Goal: Task Accomplishment & Management: Use online tool/utility

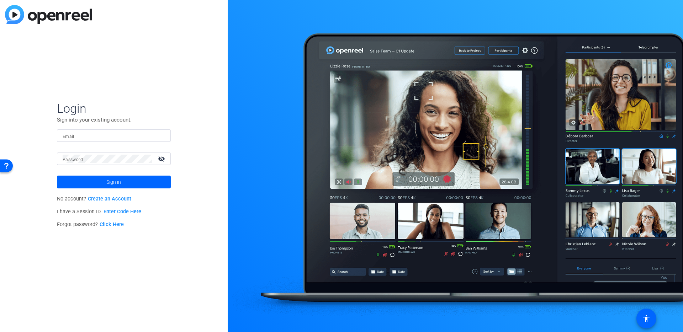
click at [82, 138] on input "Email" at bounding box center [114, 136] width 102 height 9
type input "hunter@specialeventco.com"
click at [102, 184] on span at bounding box center [114, 182] width 114 height 17
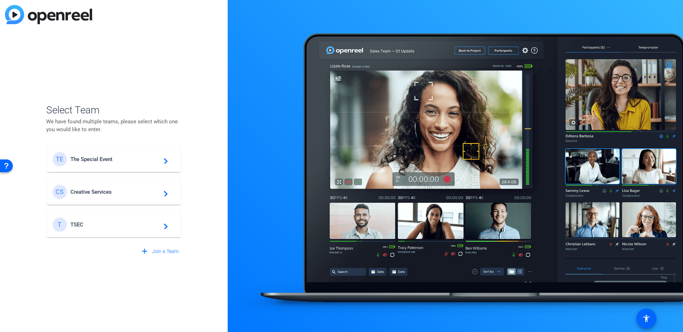
click at [106, 160] on span "The Special Event" at bounding box center [114, 159] width 89 height 6
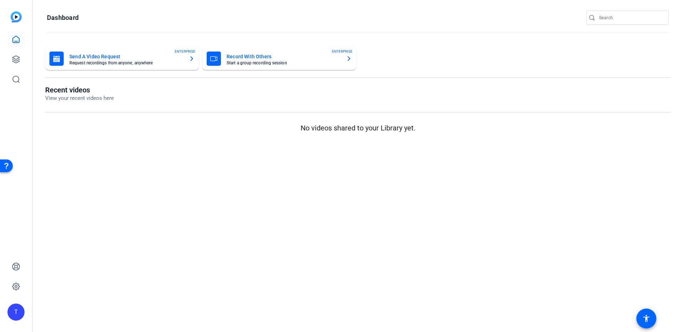
click at [13, 311] on div "T" at bounding box center [15, 312] width 17 height 17
click at [89, 303] on mat-icon "logout" at bounding box center [86, 306] width 9 height 9
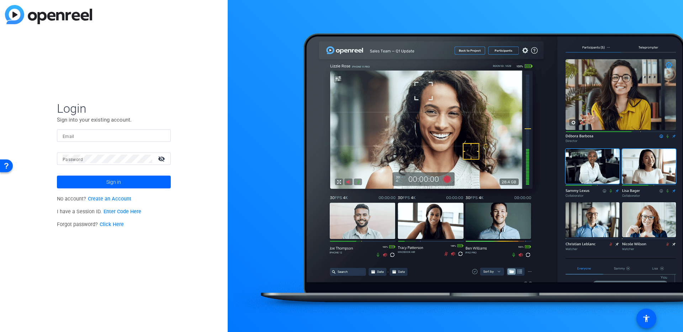
click at [94, 136] on input "Email" at bounding box center [114, 136] width 102 height 9
type input "hunter@specialeventco.com"
click at [111, 179] on span "Sign in" at bounding box center [113, 182] width 15 height 18
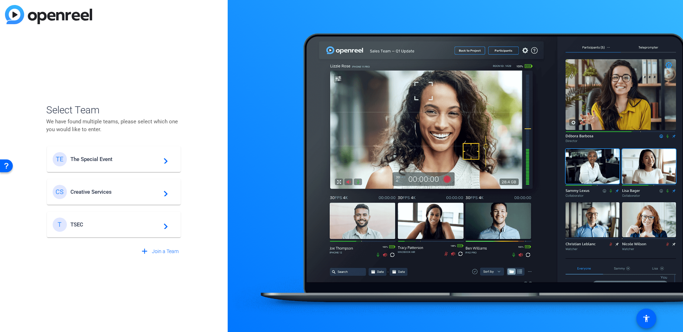
click at [91, 220] on div "T TSEC navigate_next" at bounding box center [114, 225] width 122 height 14
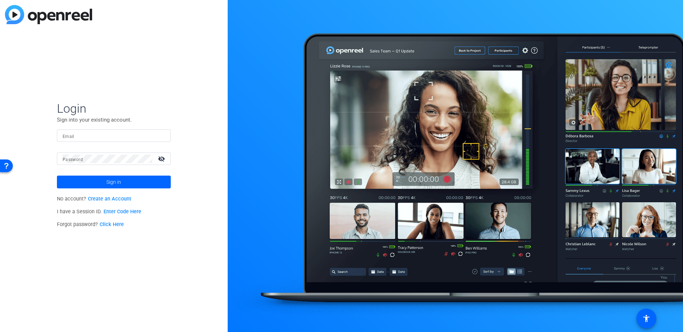
click at [76, 127] on form "Login Sign into your existing account. Email Password visibility_off Sign in" at bounding box center [114, 145] width 114 height 88
click at [76, 132] on input "Email" at bounding box center [114, 136] width 102 height 9
type input "hunter@specialeventco.com"
click at [113, 183] on span "Sign in" at bounding box center [113, 182] width 15 height 18
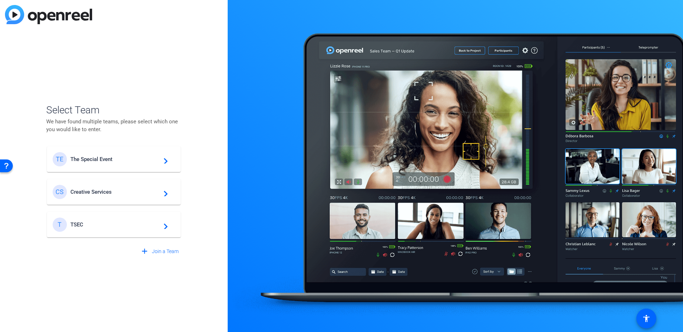
click at [113, 160] on span "The Special Event" at bounding box center [114, 159] width 89 height 6
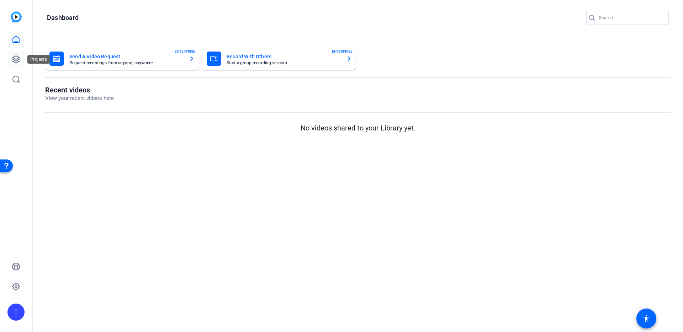
click at [14, 60] on icon at bounding box center [15, 59] width 7 height 7
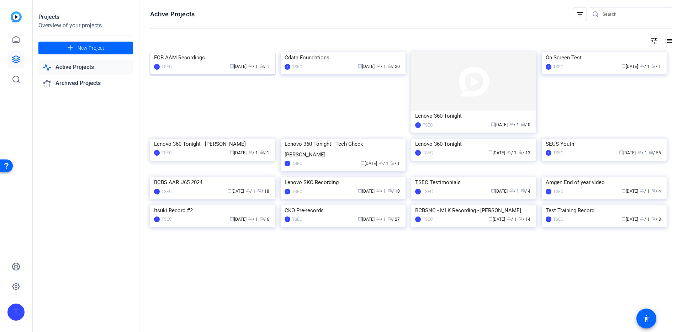
click at [189, 52] on img at bounding box center [212, 52] width 125 height 0
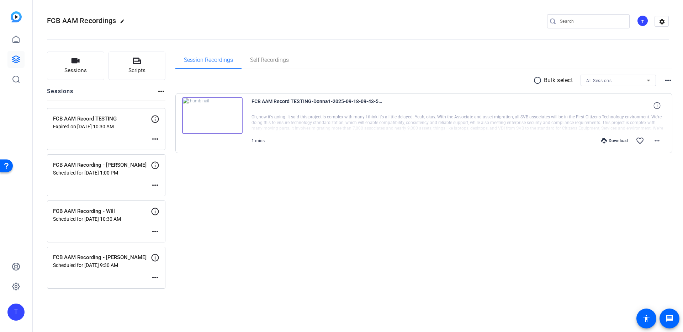
click at [161, 274] on div "FCB AAM Recording - Eric Scheduled for Sep 26, 2025 @ 9:30 AM more_horiz" at bounding box center [106, 268] width 118 height 42
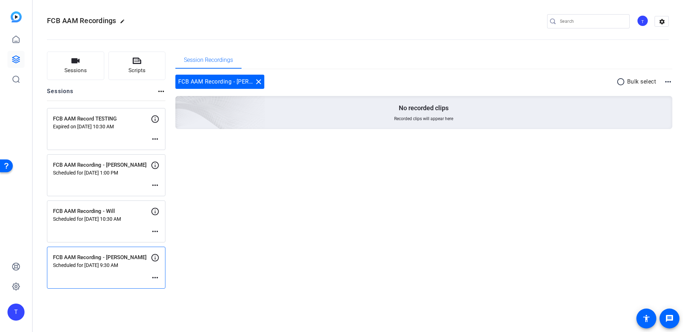
click at [157, 276] on mat-icon "more_horiz" at bounding box center [155, 278] width 9 height 9
click at [122, 273] on div at bounding box center [341, 166] width 683 height 332
click at [105, 269] on div "FCB AAM Recording - Eric Scheduled for Sep 26, 2025 @ 9:30 AM more_horiz" at bounding box center [106, 268] width 118 height 42
click at [154, 256] on icon at bounding box center [155, 258] width 9 height 9
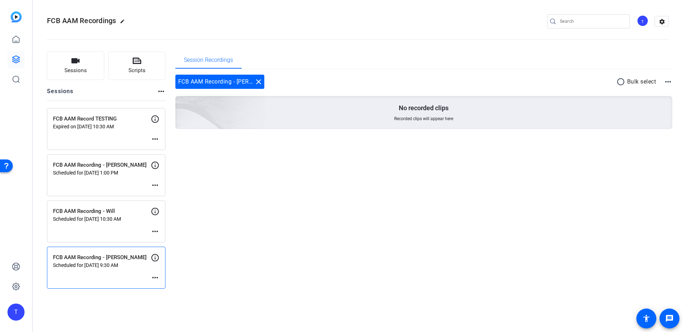
click at [156, 278] on mat-icon "more_horiz" at bounding box center [155, 278] width 9 height 9
click at [159, 288] on span "Edit Session" at bounding box center [173, 288] width 32 height 9
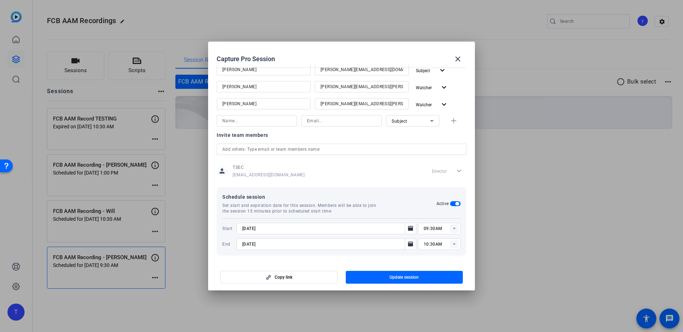
scroll to position [129, 0]
click at [455, 60] on mat-icon "close" at bounding box center [458, 59] width 9 height 9
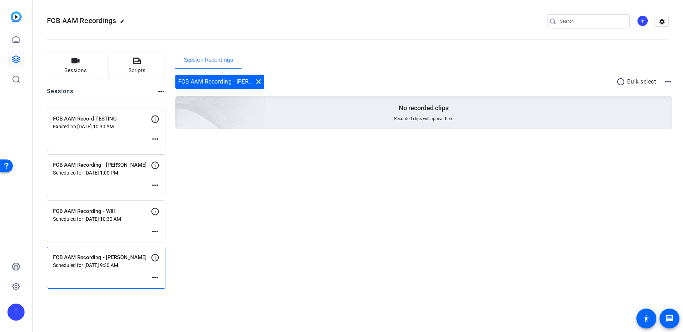
click at [271, 207] on div "Session Recordings FCB AAM Recording - Eric close radio_button_unchecked Bulk s…" at bounding box center [423, 170] width 497 height 237
click at [138, 269] on div "FCB AAM Recording - Eric Scheduled for Sep 26, 2025 @ 9:30 AM more_horiz" at bounding box center [106, 268] width 118 height 42
click at [208, 80] on div "FCB AAM Recording - Eric close" at bounding box center [219, 82] width 89 height 14
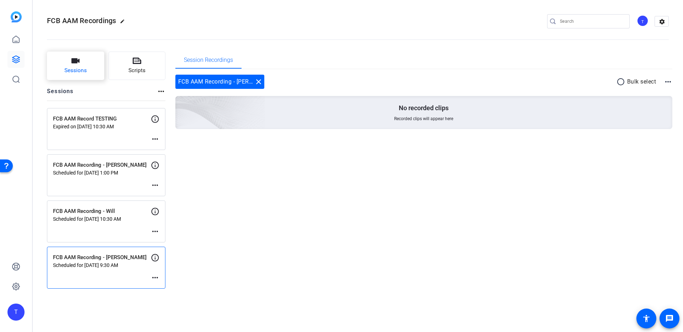
click at [87, 73] on button "Sessions" at bounding box center [75, 66] width 57 height 28
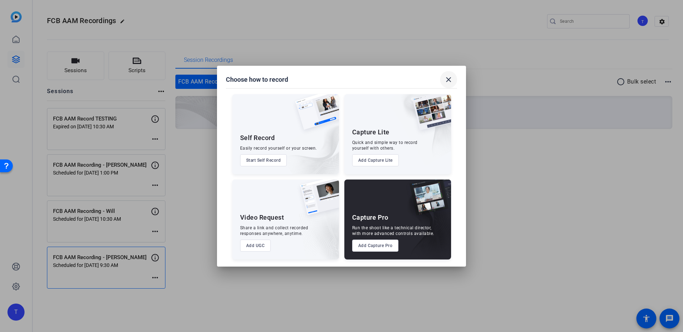
click at [450, 77] on mat-icon "close" at bounding box center [448, 79] width 9 height 9
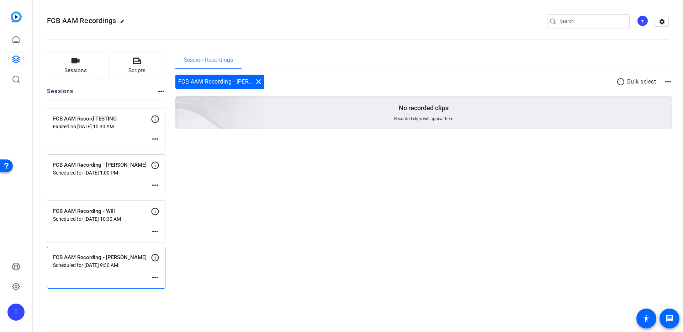
click at [153, 279] on mat-icon "more_horiz" at bounding box center [155, 278] width 9 height 9
click at [120, 269] on div at bounding box center [341, 166] width 683 height 332
click at [120, 264] on p "Scheduled for Sep 26, 2025 @ 9:30 AM" at bounding box center [102, 266] width 98 height 6
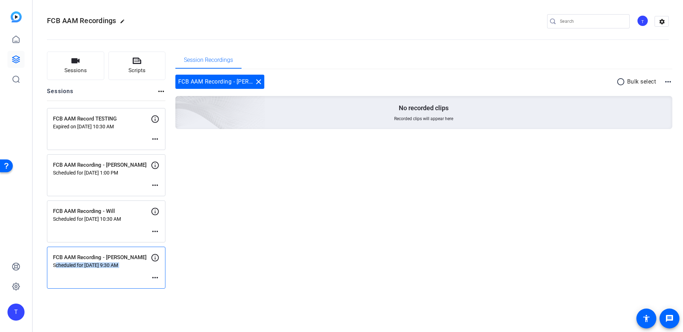
click at [120, 264] on p "Scheduled for Sep 26, 2025 @ 9:30 AM" at bounding box center [102, 266] width 98 height 6
click at [123, 252] on div "FCB AAM Recording - Eric Scheduled for Sep 26, 2025 @ 9:30 AM more_horiz" at bounding box center [106, 268] width 118 height 42
click at [154, 258] on icon at bounding box center [155, 258] width 9 height 9
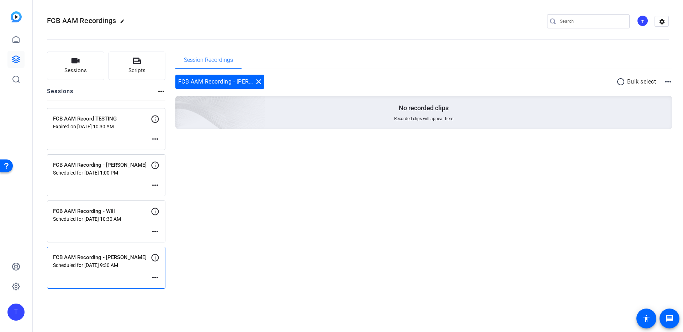
click at [155, 276] on mat-icon "more_horiz" at bounding box center [155, 278] width 9 height 9
click at [159, 286] on span "Edit Session" at bounding box center [173, 288] width 32 height 9
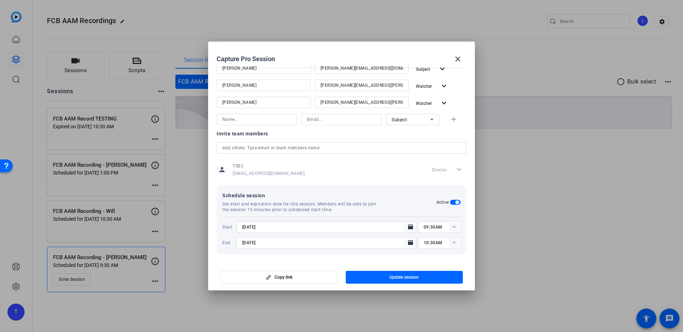
click at [258, 302] on div at bounding box center [341, 166] width 683 height 332
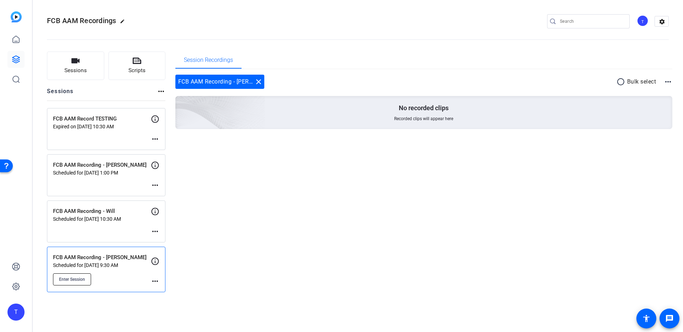
click at [76, 278] on span "Enter Session" at bounding box center [72, 280] width 26 height 6
click at [153, 279] on mat-icon "more_horiz" at bounding box center [155, 281] width 9 height 9
click at [163, 290] on span "Edit Session" at bounding box center [173, 291] width 32 height 9
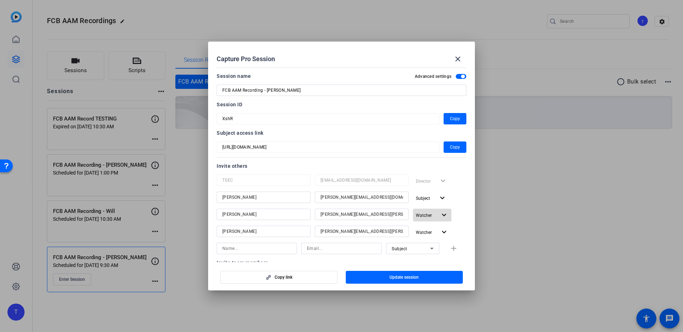
click at [437, 213] on span "button" at bounding box center [432, 215] width 38 height 17
click at [437, 233] on span "Collaborator" at bounding box center [444, 230] width 26 height 9
click at [407, 280] on span "Update session" at bounding box center [404, 278] width 29 height 6
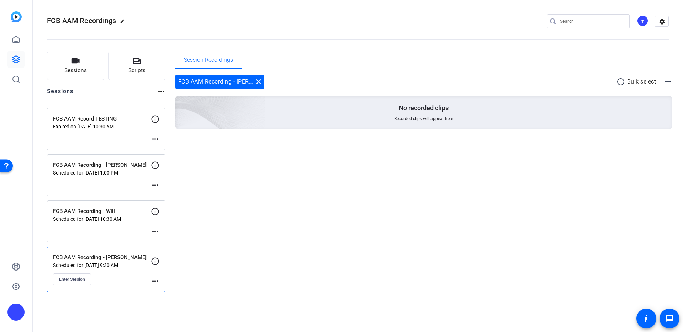
click at [153, 231] on mat-icon "more_horiz" at bounding box center [155, 231] width 9 height 9
click at [167, 243] on span "Edit Session" at bounding box center [173, 242] width 32 height 9
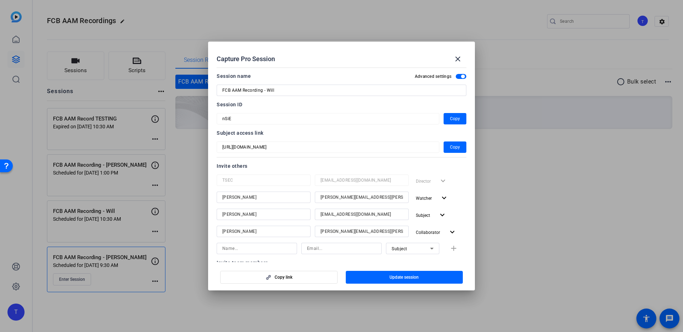
click at [189, 220] on div at bounding box center [341, 166] width 683 height 332
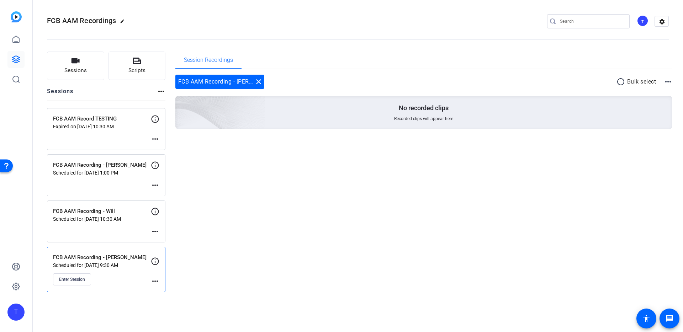
click at [152, 185] on mat-icon "more_horiz" at bounding box center [155, 185] width 9 height 9
click at [166, 196] on span "Edit Session" at bounding box center [173, 196] width 32 height 9
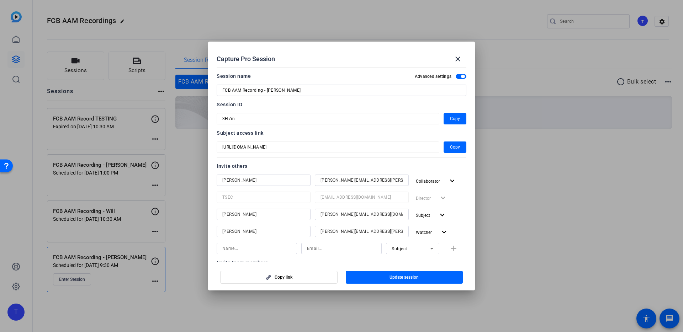
click at [513, 191] on div at bounding box center [341, 166] width 683 height 332
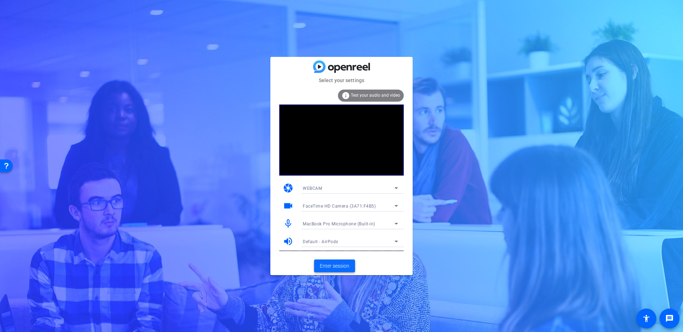
click at [334, 264] on span "Enter session" at bounding box center [335, 266] width 30 height 7
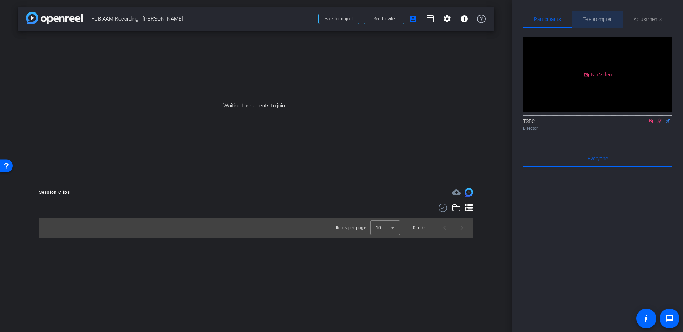
click at [592, 18] on span "Teleprompter" at bounding box center [597, 19] width 29 height 5
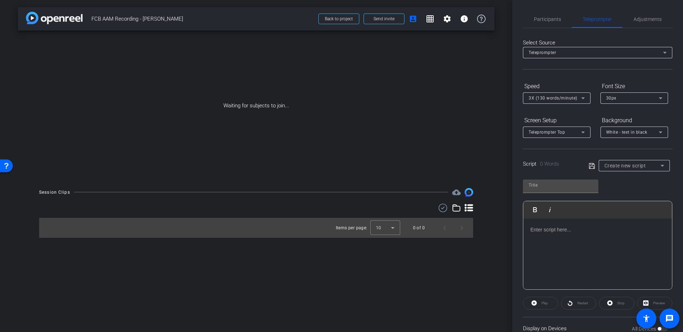
scroll to position [18, 0]
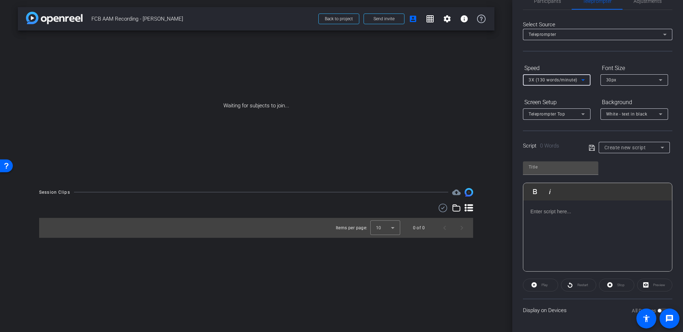
click at [580, 81] on icon at bounding box center [583, 80] width 9 height 9
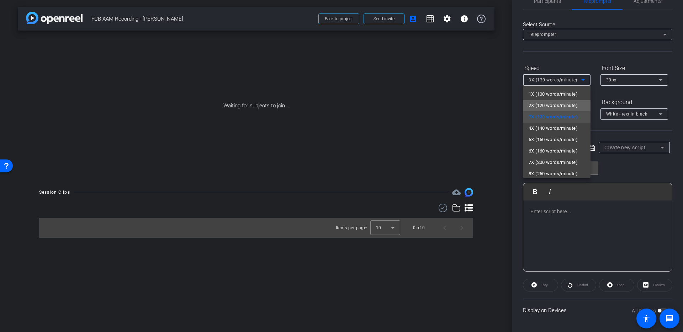
click at [568, 104] on span "2X (120 words/minute)" at bounding box center [553, 105] width 49 height 9
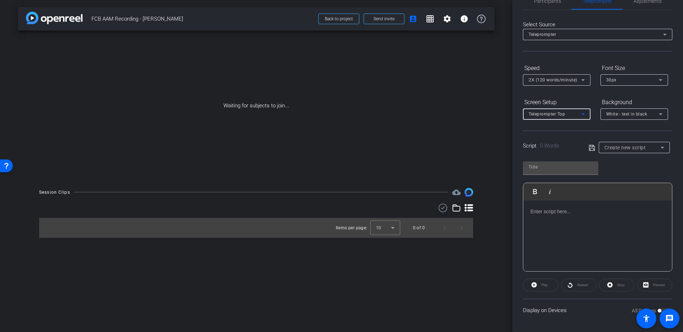
click at [567, 113] on div "Teleprompter Top" at bounding box center [555, 114] width 53 height 9
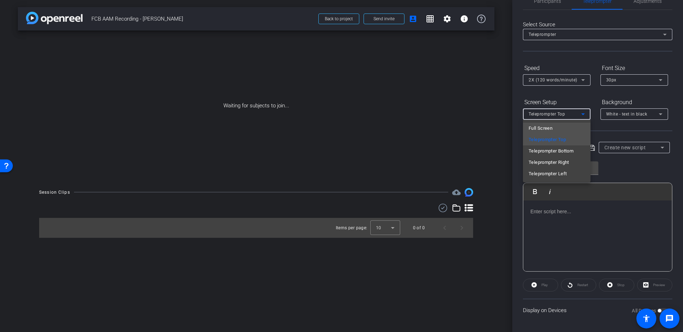
click at [560, 127] on mat-option "Full Screen" at bounding box center [557, 128] width 68 height 11
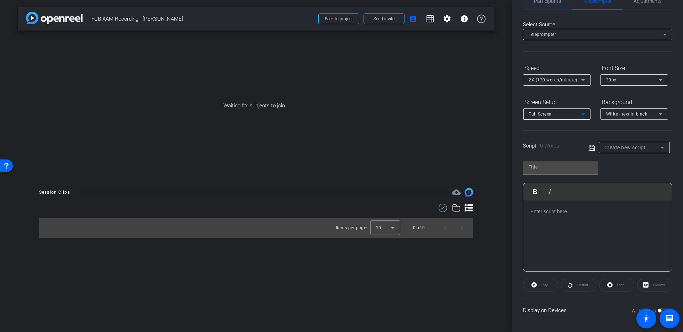
click at [548, 3] on span "Participants" at bounding box center [547, 1] width 27 height 5
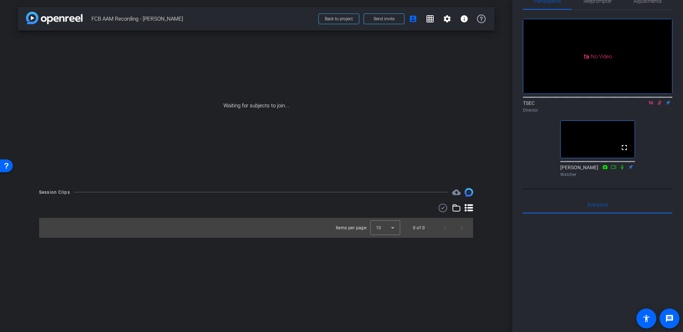
click at [657, 100] on icon at bounding box center [660, 102] width 6 height 5
click at [650, 100] on icon at bounding box center [651, 102] width 6 height 5
click at [597, 3] on span "Teleprompter" at bounding box center [597, 1] width 29 height 5
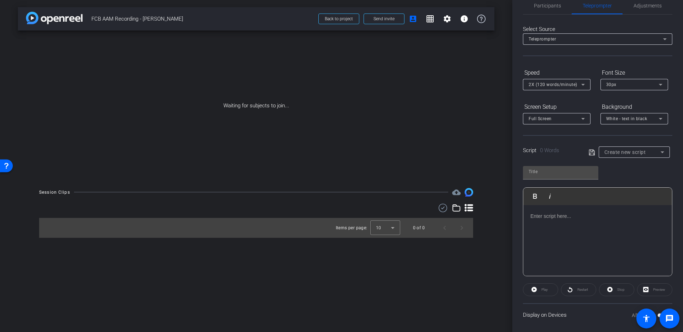
scroll to position [0, 0]
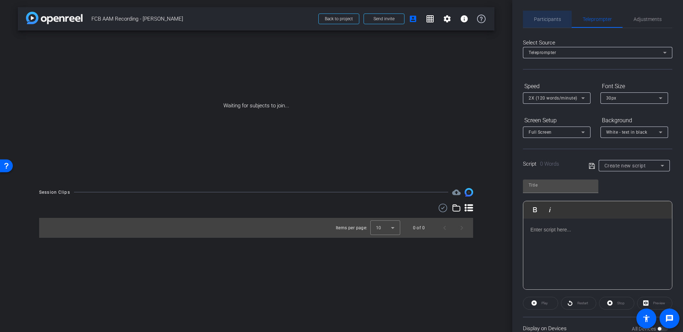
click at [549, 17] on span "Participants" at bounding box center [547, 19] width 27 height 5
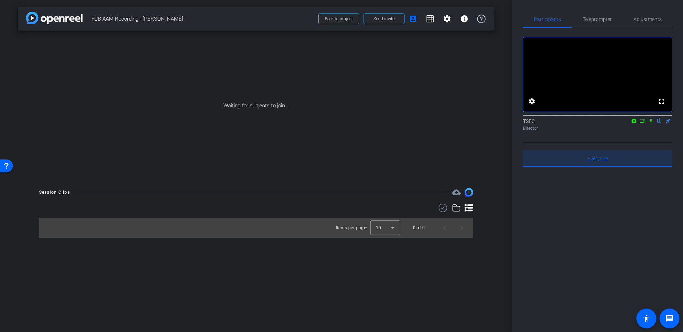
click at [595, 161] on span "Everyone 0" at bounding box center [598, 158] width 20 height 5
click at [599, 22] on span "Teleprompter" at bounding box center [597, 19] width 29 height 17
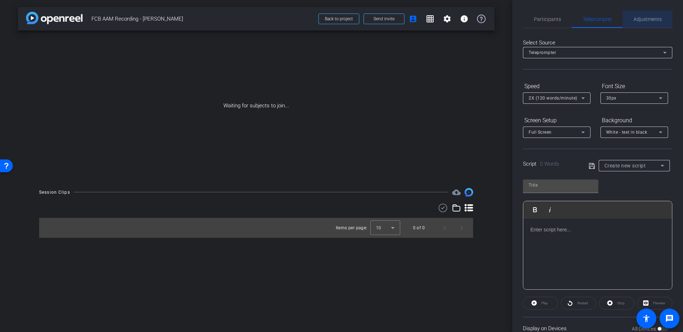
click at [649, 19] on span "Adjustments" at bounding box center [648, 19] width 28 height 5
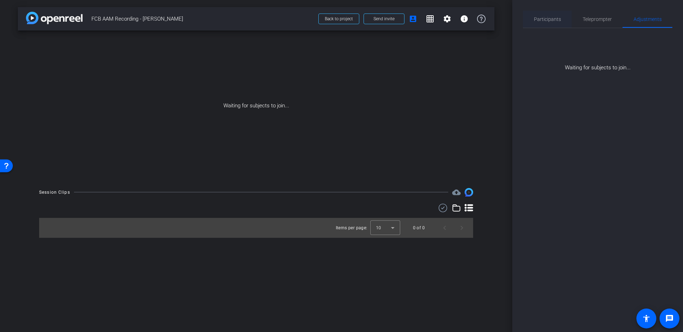
click at [545, 18] on span "Participants" at bounding box center [547, 19] width 27 height 5
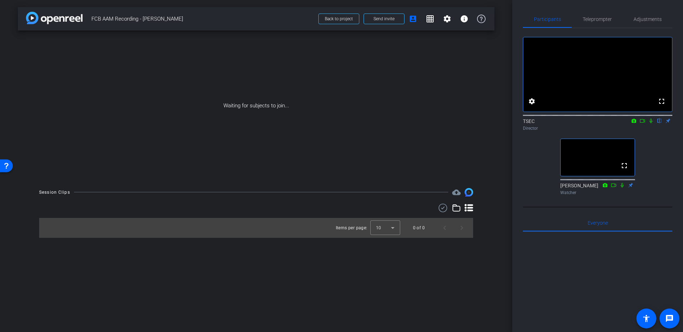
click at [566, 196] on div "Watcher" at bounding box center [597, 193] width 75 height 6
click at [595, 18] on span "Teleprompter" at bounding box center [597, 19] width 29 height 5
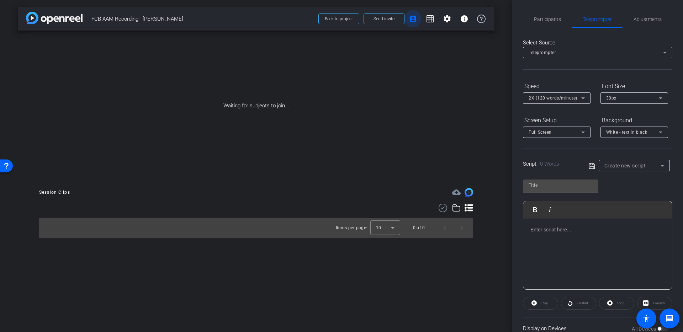
click at [412, 21] on mat-icon "account_box" at bounding box center [413, 19] width 9 height 9
click at [548, 20] on span "Participants" at bounding box center [547, 19] width 27 height 5
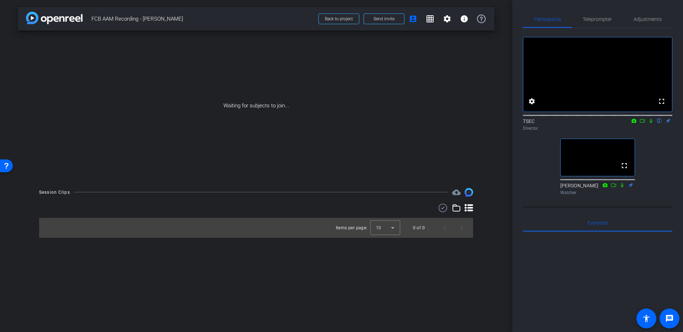
click at [569, 196] on div "Watcher" at bounding box center [597, 193] width 75 height 6
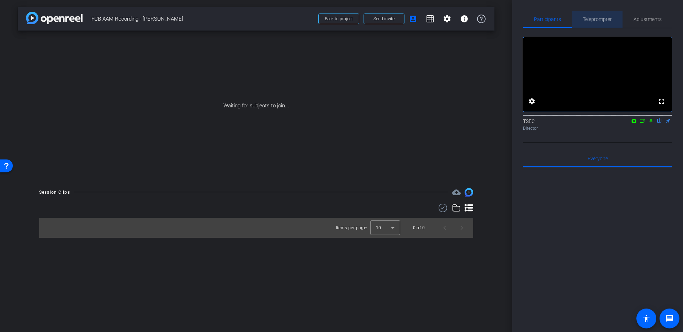
click at [597, 22] on span "Teleprompter" at bounding box center [597, 19] width 29 height 17
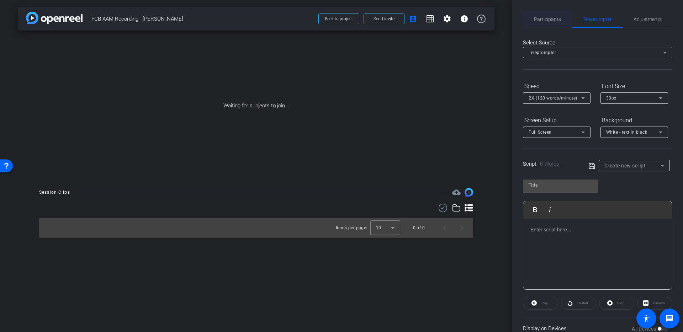
click at [550, 20] on span "Participants" at bounding box center [547, 19] width 27 height 5
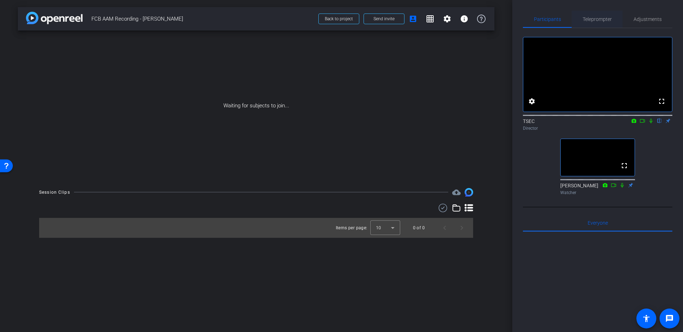
click at [605, 22] on span "Teleprompter" at bounding box center [597, 19] width 29 height 5
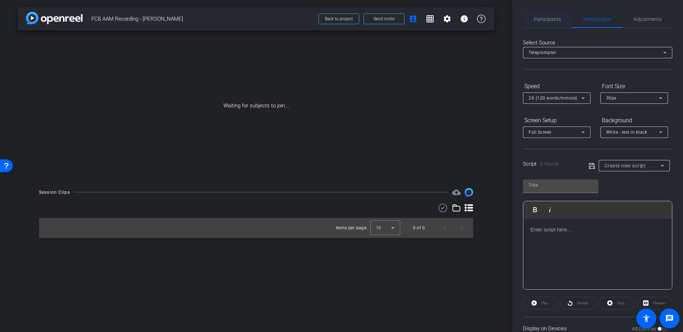
click at [546, 18] on span "Participants" at bounding box center [547, 19] width 27 height 5
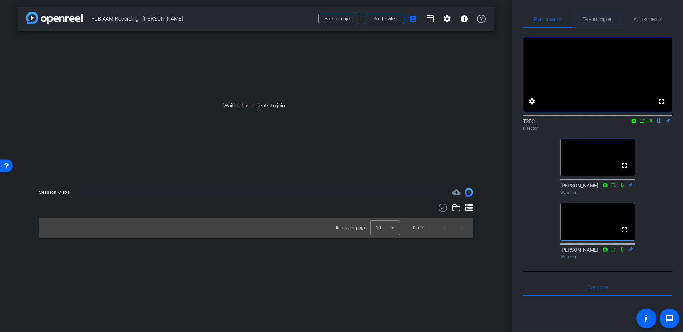
click at [602, 19] on span "Teleprompter" at bounding box center [597, 19] width 29 height 5
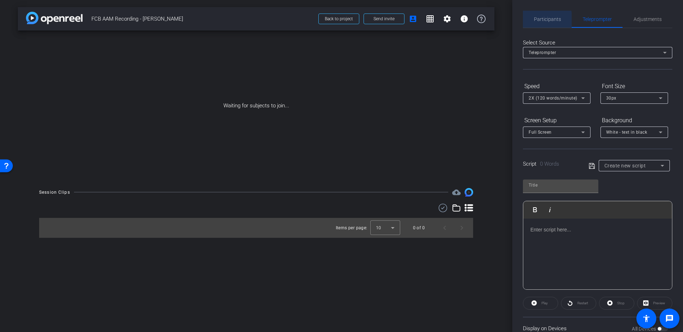
click at [535, 20] on span "Participants" at bounding box center [547, 19] width 27 height 5
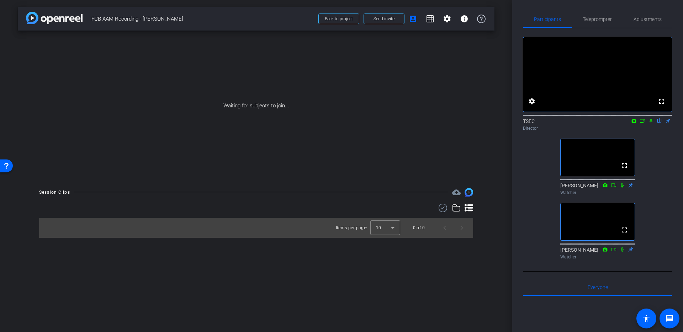
click at [643, 123] on icon at bounding box center [643, 120] width 6 height 5
click at [592, 19] on span "Teleprompter" at bounding box center [597, 19] width 29 height 5
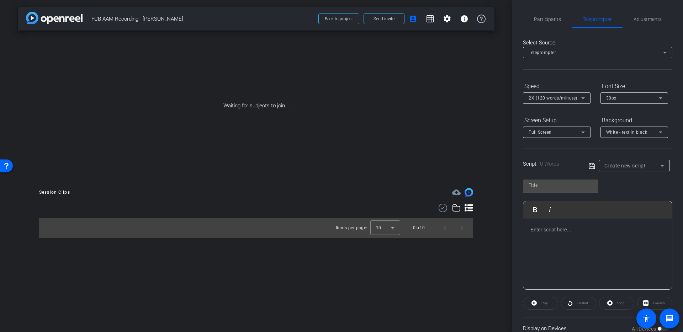
click at [550, 232] on p at bounding box center [597, 230] width 134 height 8
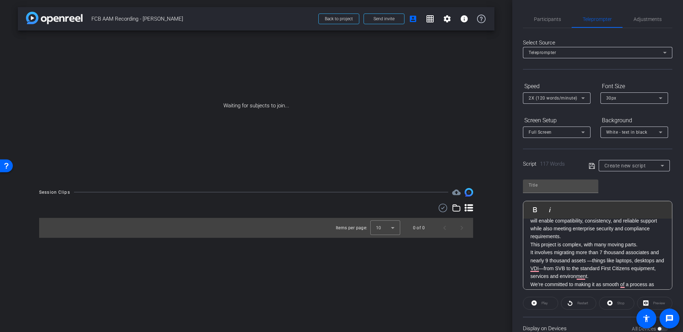
scroll to position [29, 0]
click at [570, 233] on p "With the Associate and Asset Migration, all SVB associates will be in the First…" at bounding box center [597, 221] width 134 height 48
click at [530, 248] on div "With the Associate and Asset Migration, all SVB associates will be in the First…" at bounding box center [597, 265] width 149 height 150
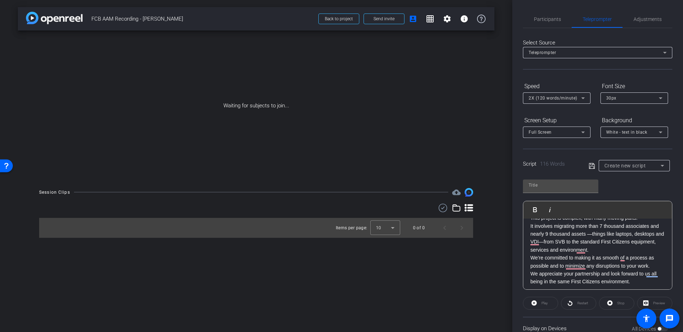
scroll to position [0, 0]
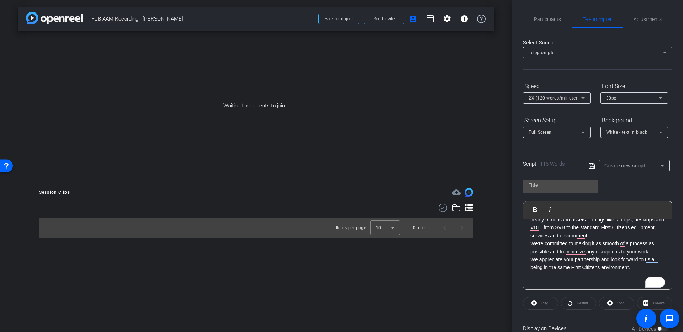
click at [531, 258] on p "We appreciate your partnership and look forward to us all being in the same Fir…" at bounding box center [597, 264] width 134 height 16
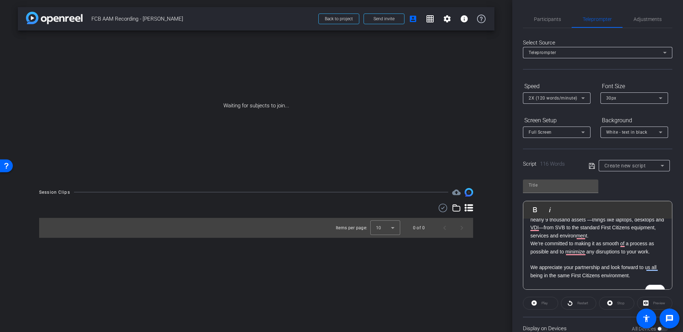
click at [540, 257] on p "To enrich screen reader interactions, please activate Accessibility in Grammarl…" at bounding box center [597, 260] width 134 height 8
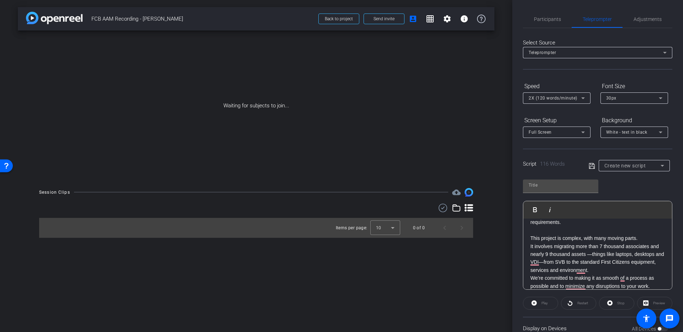
scroll to position [31, 0]
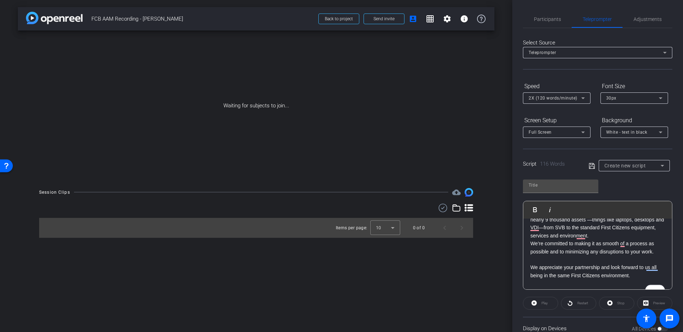
click at [564, 254] on p "We’re committed to making it as smooth of a process as possible and to minimizi…" at bounding box center [597, 248] width 134 height 16
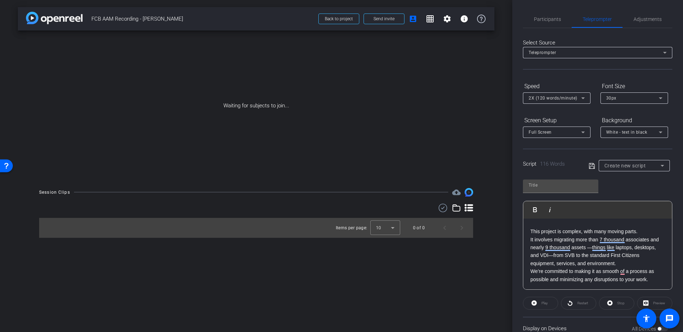
click at [612, 242] on p "It involves migrating more than 7 thousand associates and nearly 9 thousand ass…" at bounding box center [597, 252] width 134 height 32
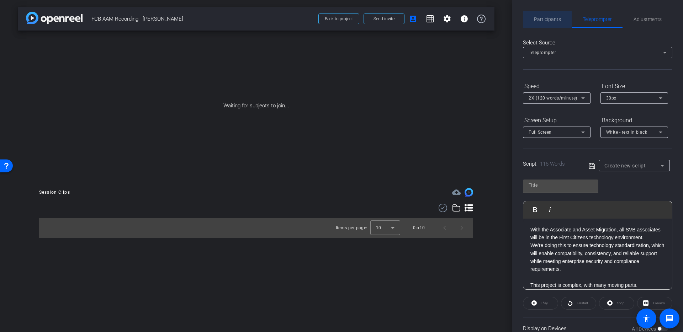
click at [541, 19] on span "Participants" at bounding box center [547, 19] width 27 height 5
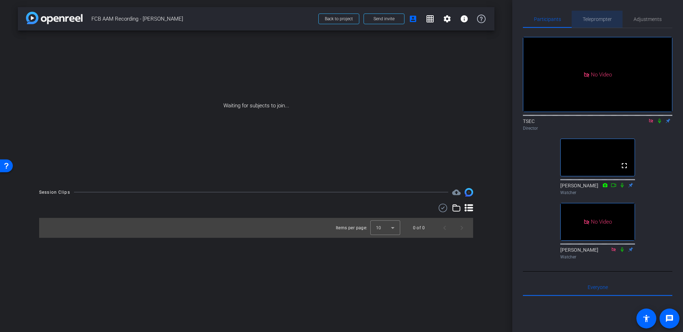
click at [598, 17] on span "Teleprompter" at bounding box center [597, 19] width 29 height 5
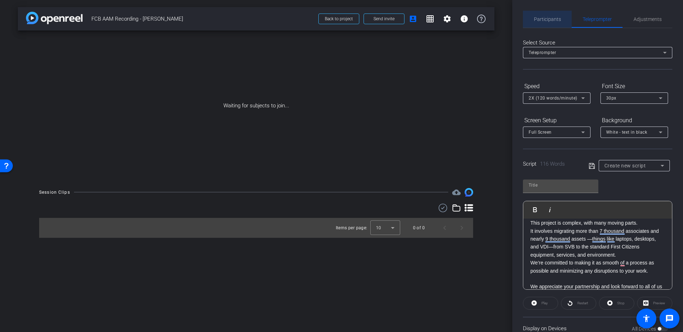
click at [550, 18] on span "Participants" at bounding box center [547, 19] width 27 height 5
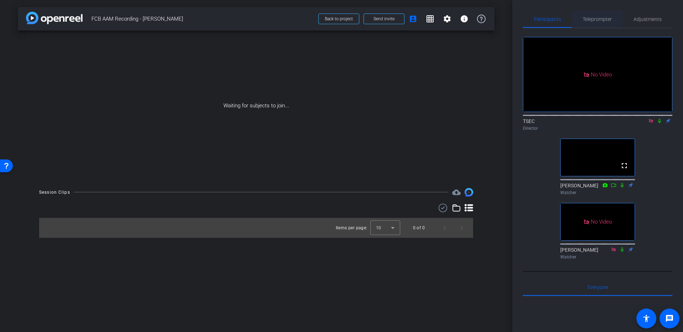
click at [597, 18] on span "Teleprompter" at bounding box center [597, 19] width 29 height 5
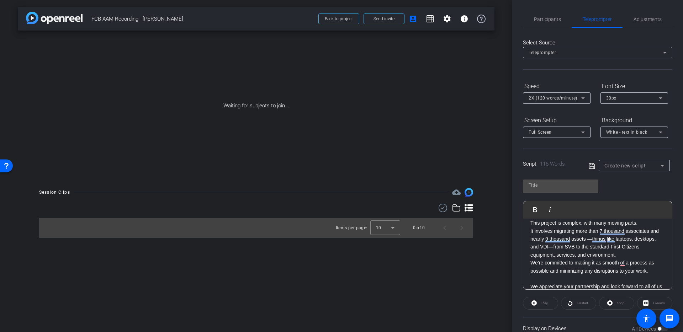
click at [529, 261] on div "With the Associate and Asset Migration, all SVB associates will be in the First…" at bounding box center [597, 239] width 149 height 165
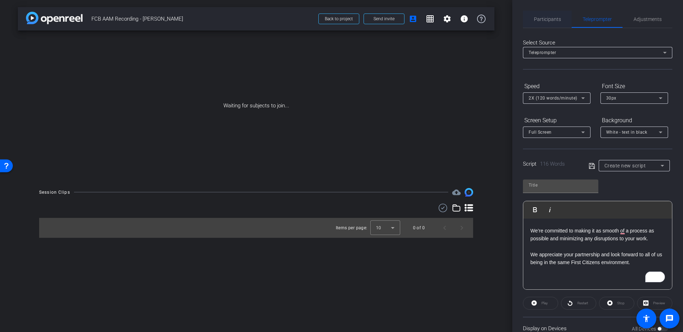
click at [542, 21] on span "Participants" at bounding box center [547, 19] width 27 height 5
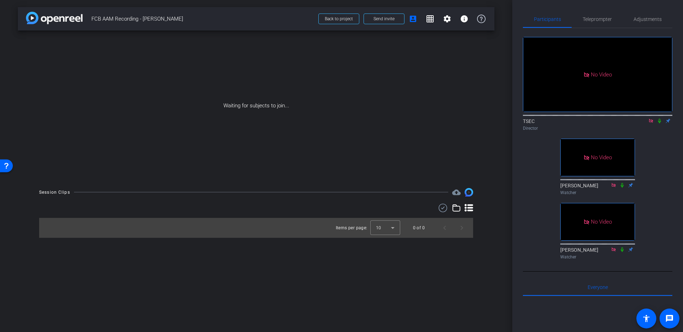
click at [660, 118] on icon at bounding box center [660, 120] width 6 height 5
click at [658, 118] on icon at bounding box center [660, 120] width 6 height 5
click at [659, 119] on icon at bounding box center [660, 121] width 4 height 5
click at [659, 118] on icon at bounding box center [660, 120] width 6 height 5
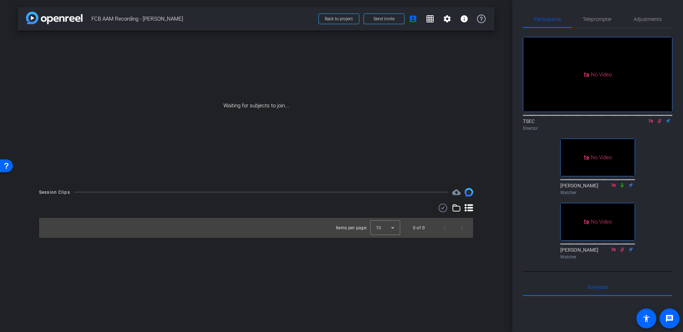
click at [660, 118] on icon at bounding box center [660, 120] width 6 height 5
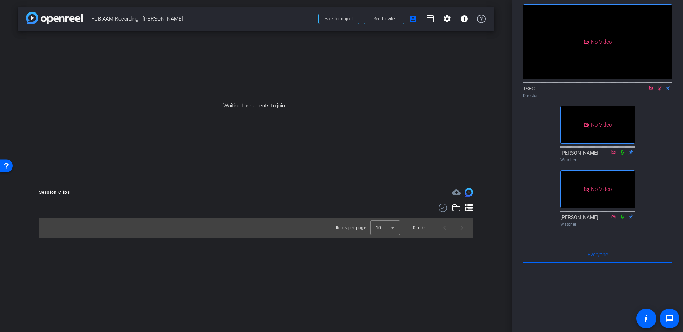
scroll to position [0, 0]
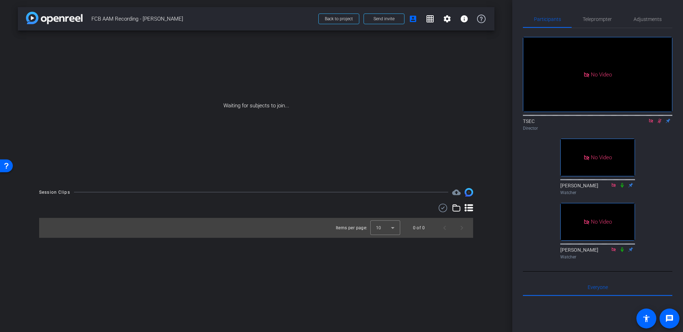
click at [659, 118] on icon at bounding box center [660, 120] width 6 height 5
click at [661, 118] on icon at bounding box center [660, 120] width 6 height 5
click at [591, 18] on span "Teleprompter" at bounding box center [597, 19] width 29 height 5
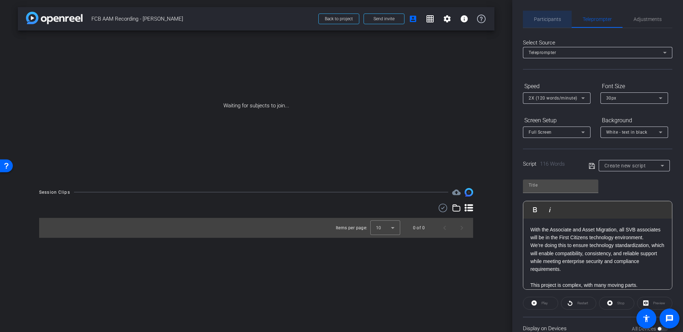
click at [552, 14] on span "Participants" at bounding box center [547, 19] width 27 height 17
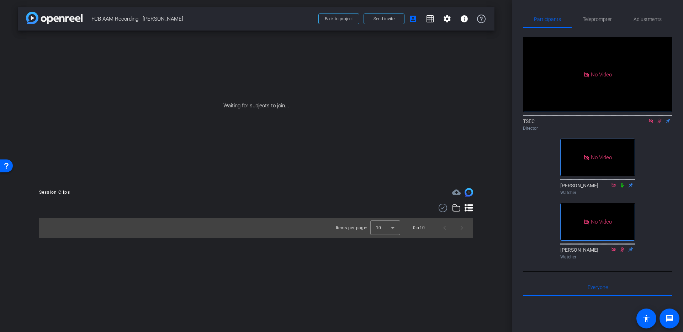
click at [622, 184] on mat-icon at bounding box center [622, 185] width 9 height 6
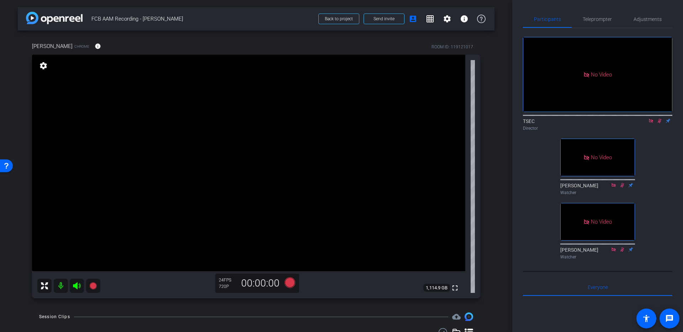
click at [660, 118] on icon at bounding box center [660, 120] width 6 height 5
click at [649, 119] on icon at bounding box center [651, 121] width 4 height 4
click at [652, 14] on span "Adjustments" at bounding box center [648, 19] width 28 height 17
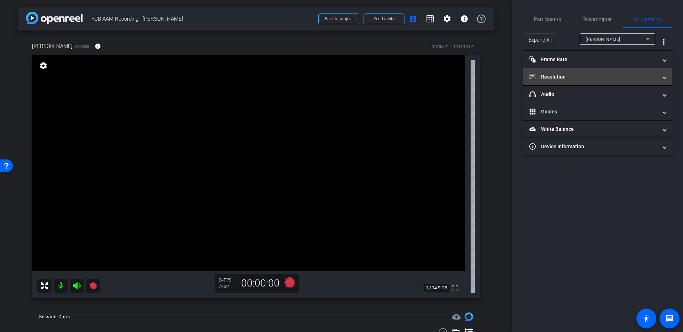
click at [580, 78] on mat-panel-title "Resolution" at bounding box center [593, 76] width 128 height 7
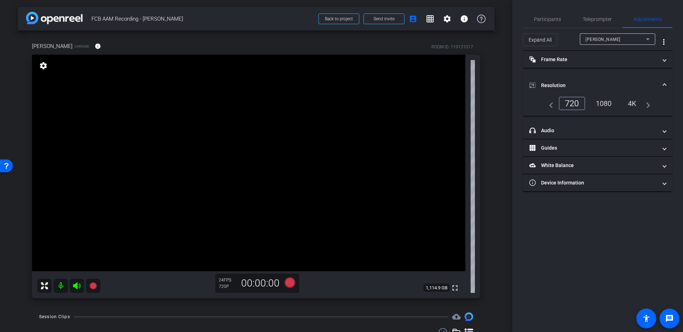
click at [602, 104] on div "1080" at bounding box center [604, 103] width 27 height 12
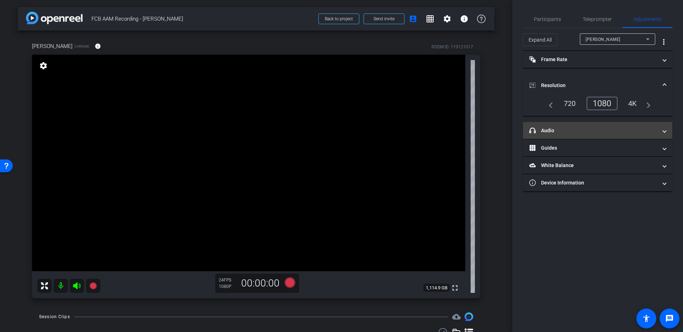
click at [553, 133] on mat-panel-title "headphone icon Audio" at bounding box center [593, 130] width 128 height 7
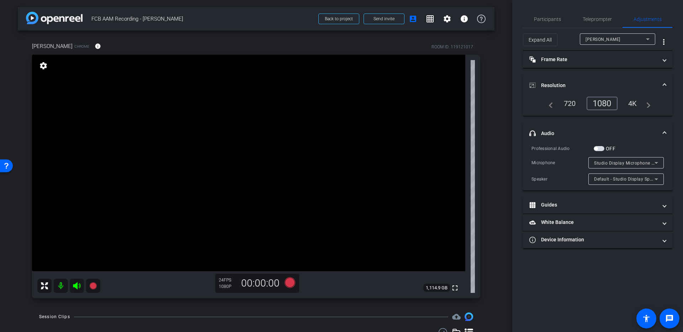
click at [616, 163] on span "Studio Display Microphone (05ac:1114)" at bounding box center [635, 163] width 83 height 6
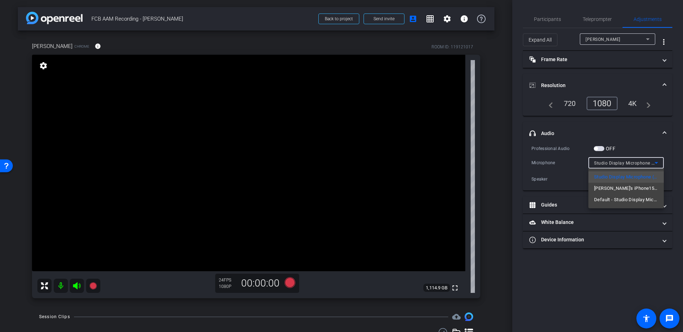
click at [627, 143] on div at bounding box center [341, 166] width 683 height 332
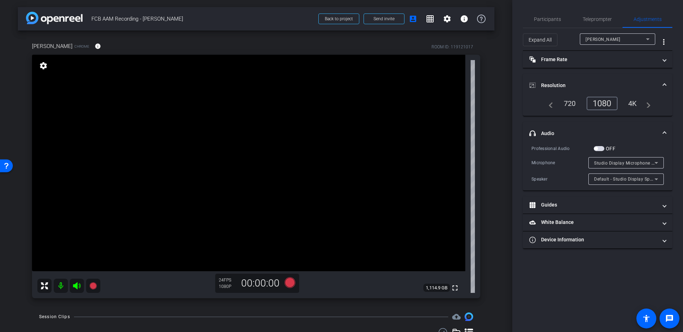
click at [633, 100] on div "4K" at bounding box center [633, 103] width 20 height 12
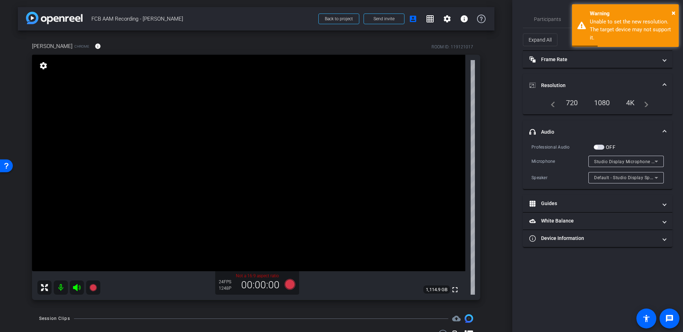
click at [605, 104] on div "1080" at bounding box center [602, 103] width 27 height 12
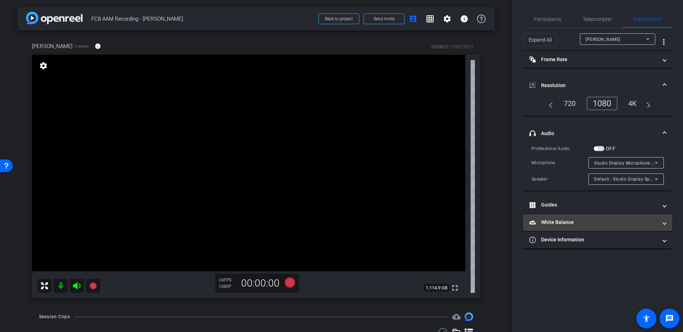
click at [561, 228] on mat-expansion-panel-header "White Balance White Balance" at bounding box center [597, 222] width 149 height 17
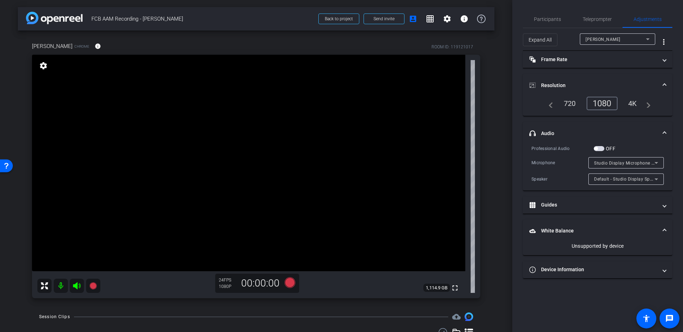
click at [563, 230] on mat-panel-title "White Balance White Balance" at bounding box center [593, 230] width 128 height 7
click at [545, 19] on span "Participants" at bounding box center [547, 19] width 27 height 5
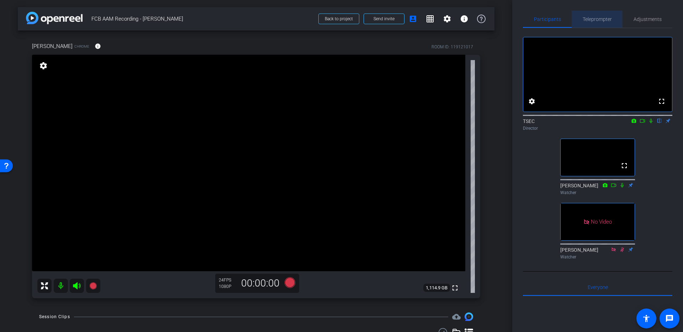
click at [604, 20] on span "Teleprompter" at bounding box center [597, 19] width 29 height 5
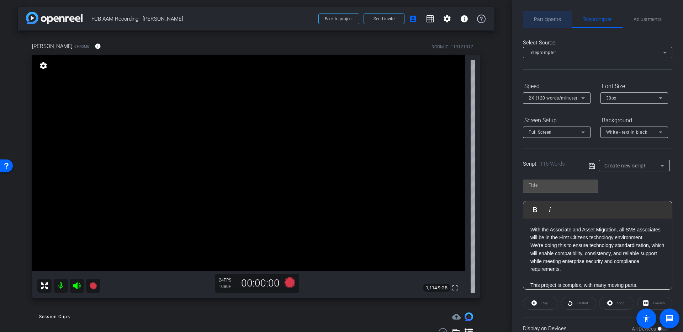
click at [546, 17] on span "Participants" at bounding box center [547, 19] width 27 height 5
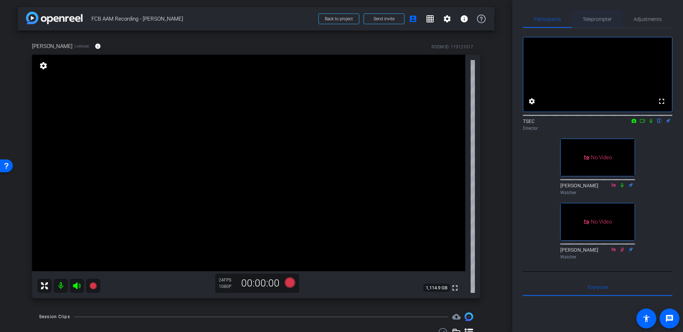
click at [612, 23] on div "Teleprompter" at bounding box center [597, 19] width 51 height 17
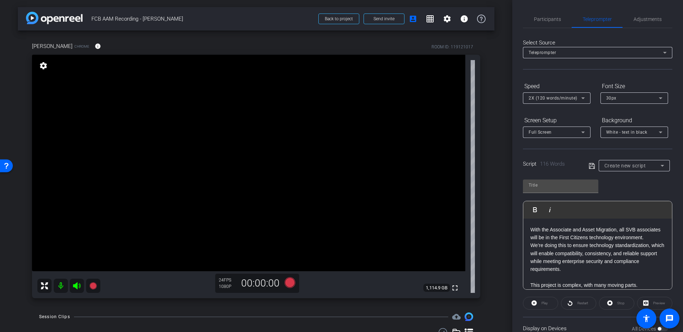
click at [534, 303] on div "Play" at bounding box center [540, 303] width 35 height 13
click at [544, 303] on div "Play" at bounding box center [540, 303] width 35 height 13
click at [533, 302] on div "Play" at bounding box center [540, 303] width 35 height 13
click at [645, 303] on div "Preview" at bounding box center [654, 303] width 35 height 13
click at [655, 302] on div "Preview" at bounding box center [654, 303] width 35 height 13
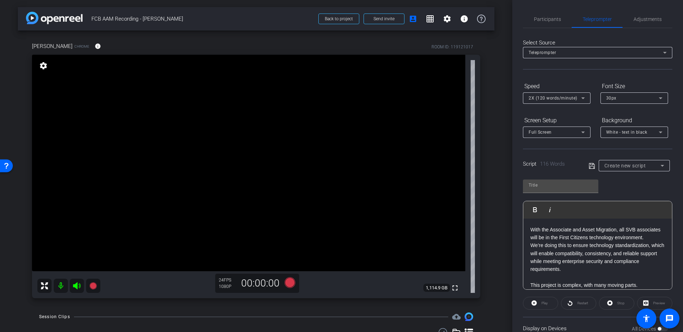
click at [655, 302] on div "Preview" at bounding box center [654, 303] width 35 height 13
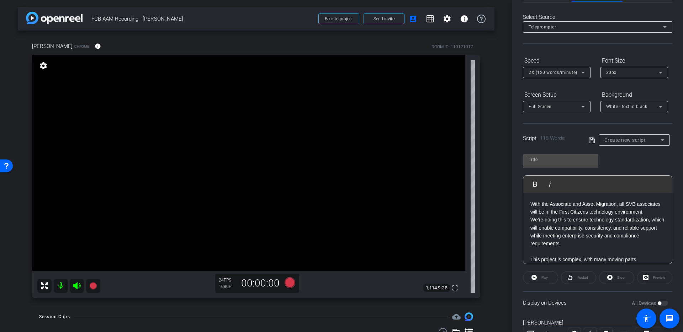
scroll to position [57, 0]
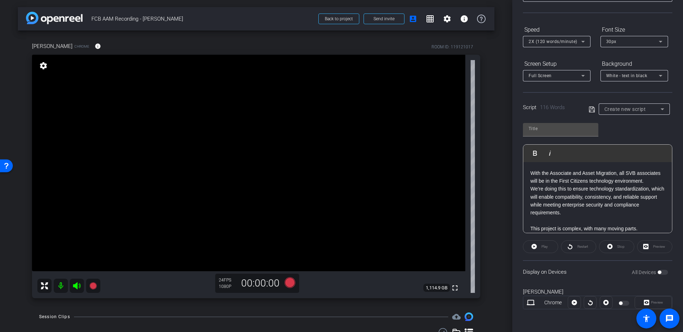
click at [647, 302] on div "Preview" at bounding box center [653, 302] width 37 height 13
click at [656, 303] on div "Preview" at bounding box center [653, 302] width 37 height 13
click at [662, 274] on div "All Devices" at bounding box center [650, 272] width 36 height 7
click at [535, 246] on div "Play" at bounding box center [540, 247] width 35 height 13
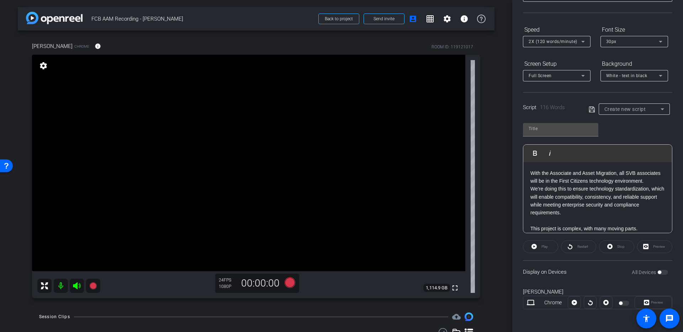
click at [535, 246] on div "Play" at bounding box center [540, 247] width 35 height 13
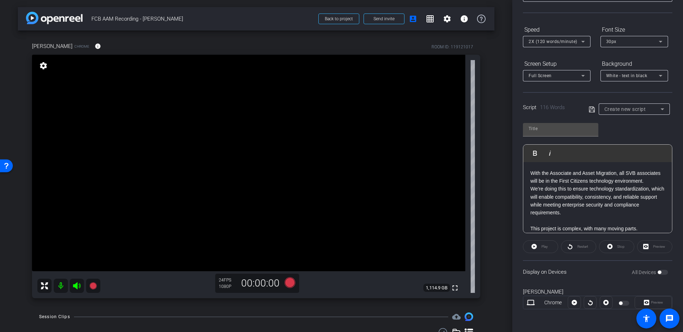
click at [534, 246] on div "Play" at bounding box center [540, 247] width 35 height 13
click at [574, 305] on div at bounding box center [574, 302] width 13 height 13
click at [574, 302] on div at bounding box center [574, 302] width 13 height 13
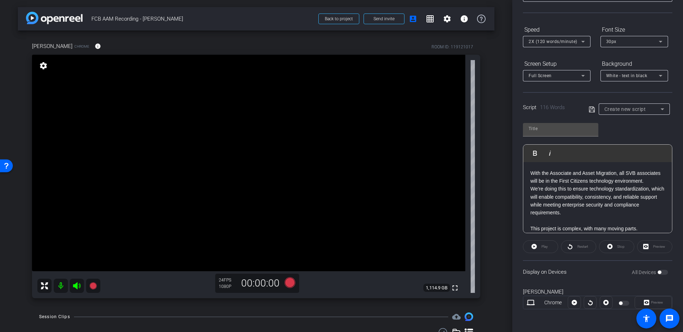
drag, startPoint x: 574, startPoint y: 302, endPoint x: 569, endPoint y: 302, distance: 5.3
click at [570, 302] on div at bounding box center [574, 302] width 13 height 13
click at [551, 302] on div "Chrome" at bounding box center [553, 302] width 30 height 7
click at [529, 304] on icon at bounding box center [531, 302] width 8 height 5
click at [617, 305] on div at bounding box center [624, 302] width 22 height 9
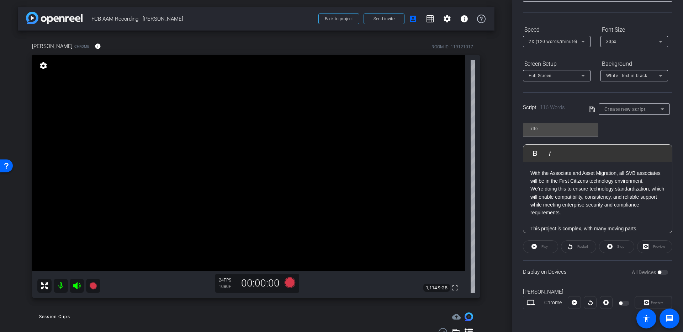
click at [623, 304] on div at bounding box center [625, 303] width 12 height 5
click at [657, 301] on div "Preview" at bounding box center [653, 302] width 37 height 13
click at [657, 303] on div "Preview" at bounding box center [653, 302] width 37 height 13
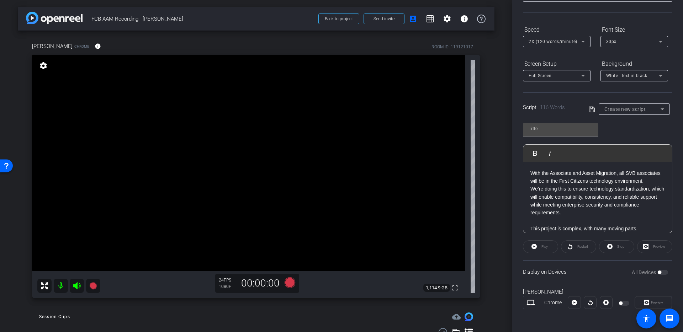
click at [657, 303] on div "Preview" at bounding box center [653, 302] width 37 height 13
click at [646, 246] on div "Preview" at bounding box center [654, 247] width 35 height 13
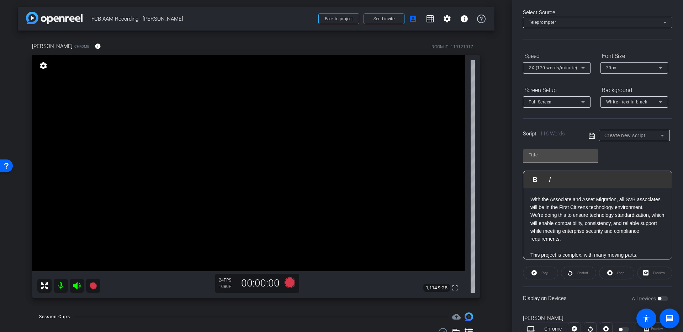
scroll to position [39, 0]
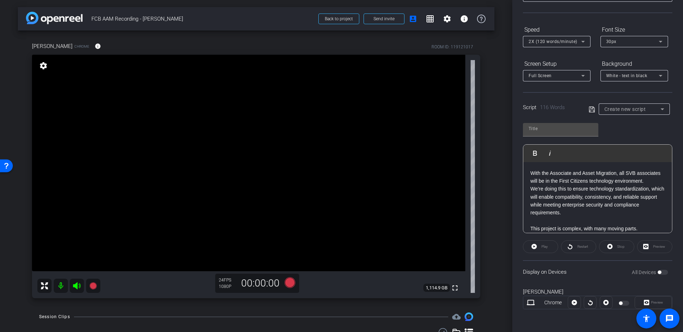
click at [574, 303] on div at bounding box center [574, 302] width 13 height 13
click at [655, 302] on div "Preview" at bounding box center [653, 302] width 37 height 13
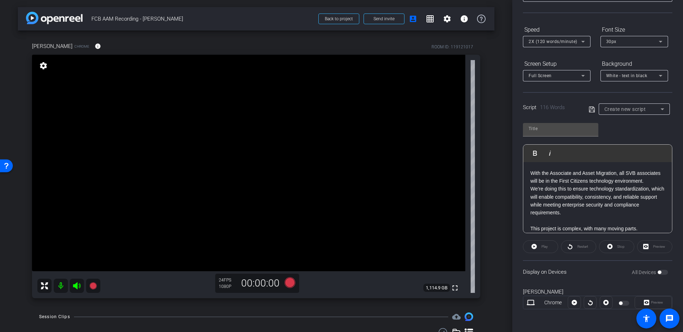
click at [655, 302] on div "Preview" at bounding box center [653, 302] width 37 height 13
click at [653, 246] on div "Preview" at bounding box center [654, 247] width 35 height 13
click at [642, 247] on div "Preview" at bounding box center [654, 247] width 35 height 13
click at [609, 248] on div "Stop" at bounding box center [616, 247] width 35 height 13
click at [590, 109] on icon at bounding box center [592, 109] width 6 height 9
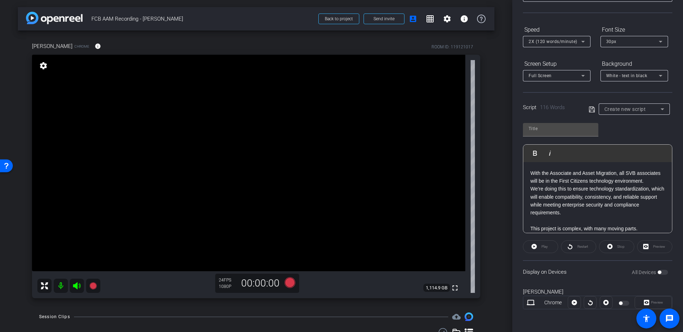
type input "Default title 199"
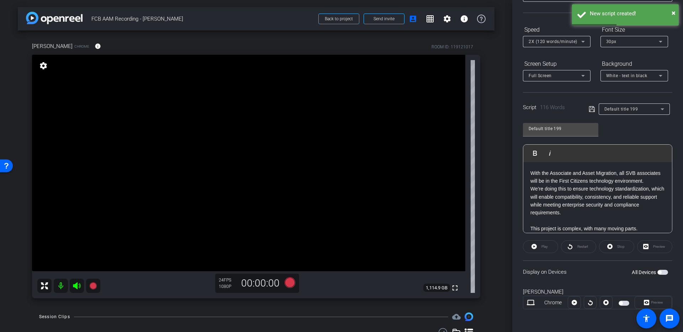
click at [661, 272] on span "button" at bounding box center [660, 273] width 4 height 4
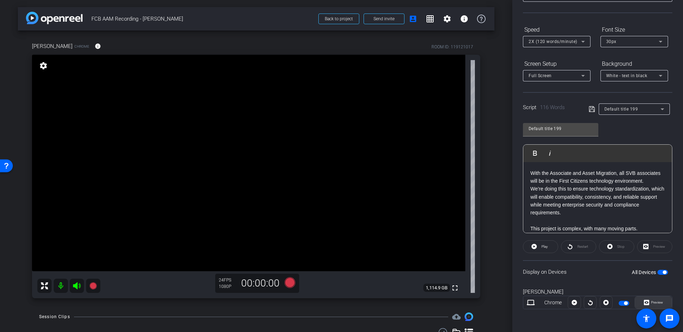
click at [644, 302] on icon at bounding box center [646, 302] width 5 height 5
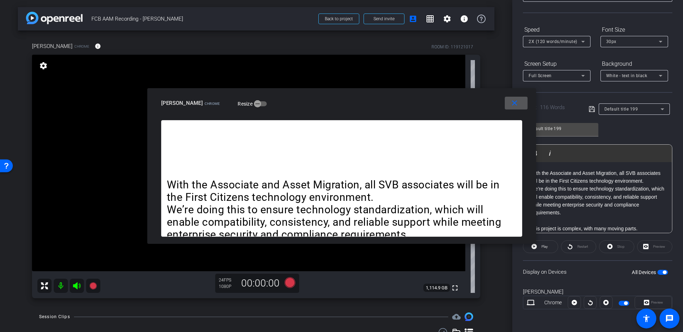
click at [512, 105] on mat-icon "close" at bounding box center [514, 103] width 9 height 9
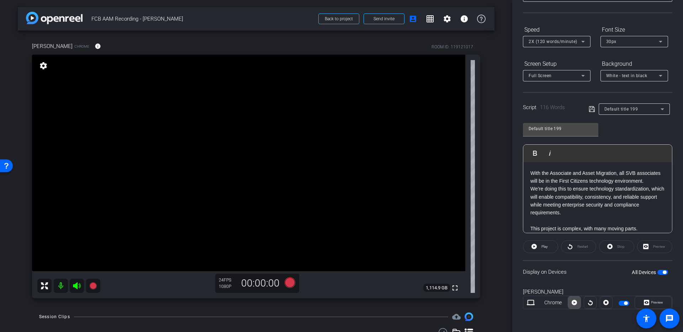
click at [575, 304] on icon at bounding box center [574, 302] width 5 height 5
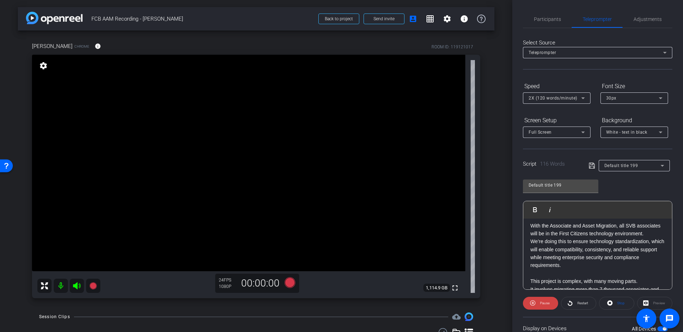
scroll to position [3, 0]
click at [618, 305] on span "Stop" at bounding box center [620, 303] width 7 height 4
click at [549, 234] on p "With the Associate and Asset Migration, all SVB associates will be in the First…" at bounding box center [597, 247] width 134 height 48
click at [535, 306] on icon at bounding box center [534, 303] width 5 height 9
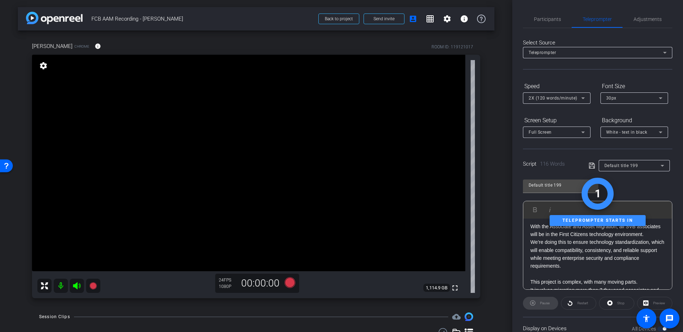
click at [539, 306] on div "Pause" at bounding box center [540, 303] width 35 height 13
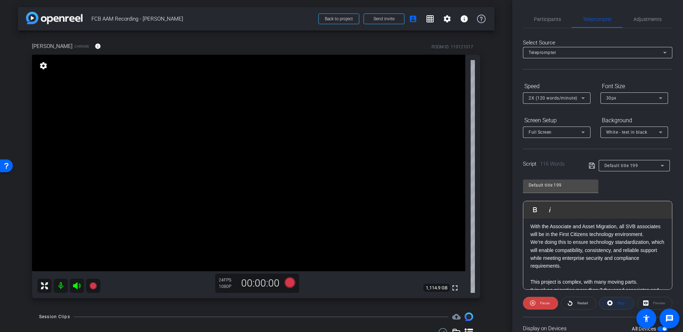
click at [607, 300] on icon at bounding box center [609, 303] width 5 height 9
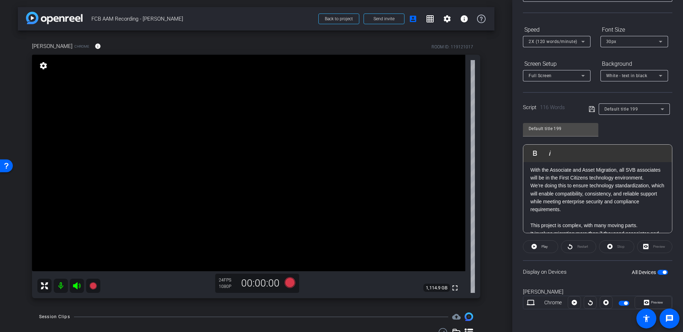
click at [549, 176] on p "With the Associate and Asset Migration, all SVB associates will be in the First…" at bounding box center [597, 190] width 134 height 48
click at [574, 306] on icon at bounding box center [574, 302] width 5 height 11
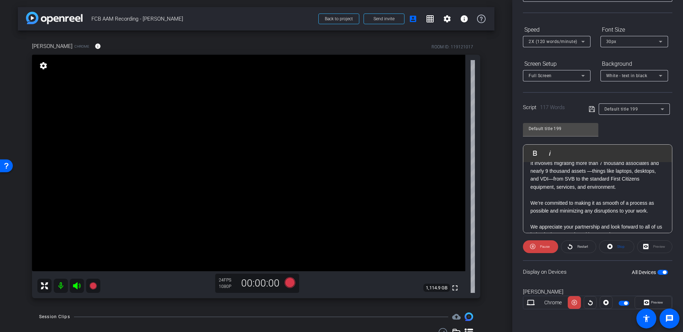
scroll to position [74, 0]
click at [574, 302] on icon at bounding box center [574, 302] width 5 height 5
click at [574, 303] on icon at bounding box center [574, 302] width 5 height 11
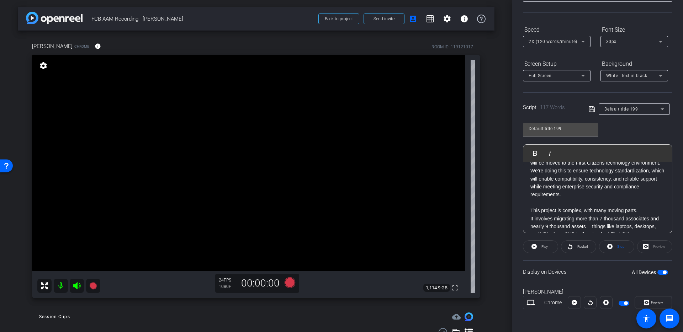
scroll to position [0, 0]
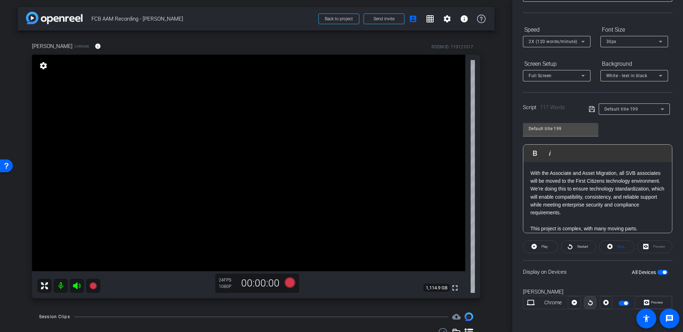
click at [587, 302] on span at bounding box center [590, 302] width 12 height 17
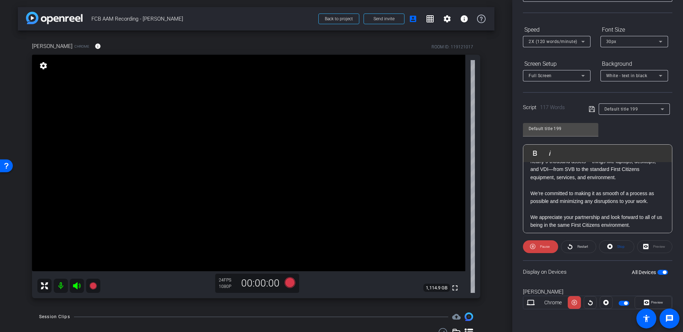
scroll to position [87, 0]
click at [575, 303] on icon at bounding box center [574, 302] width 5 height 5
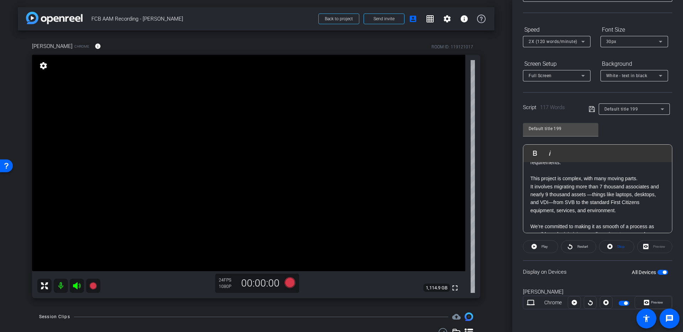
scroll to position [0, 0]
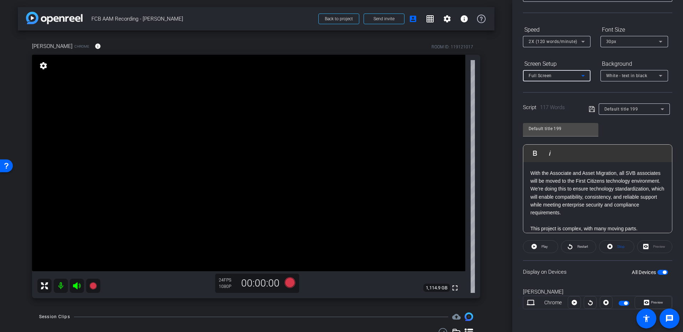
click at [583, 76] on icon at bounding box center [583, 76] width 4 height 2
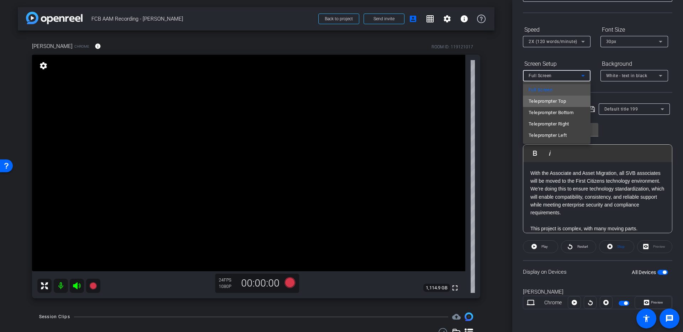
click at [573, 98] on mat-option "Teleprompter Top" at bounding box center [557, 101] width 68 height 11
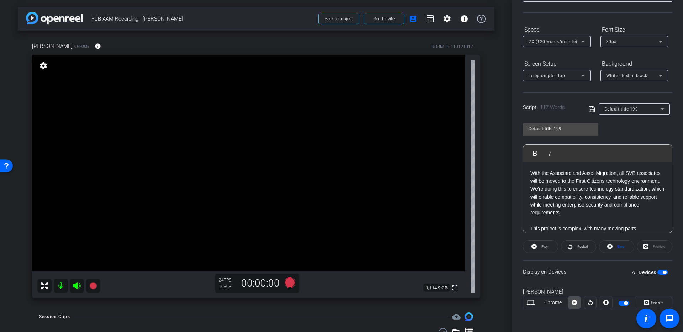
click at [575, 305] on icon at bounding box center [574, 302] width 5 height 5
click at [575, 305] on icon at bounding box center [574, 302] width 5 height 11
click at [572, 72] on div "Teleprompter Top" at bounding box center [555, 75] width 53 height 9
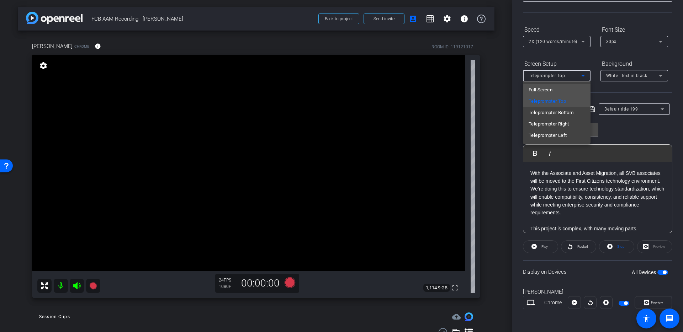
click at [558, 92] on mat-option "Full Screen" at bounding box center [557, 89] width 68 height 11
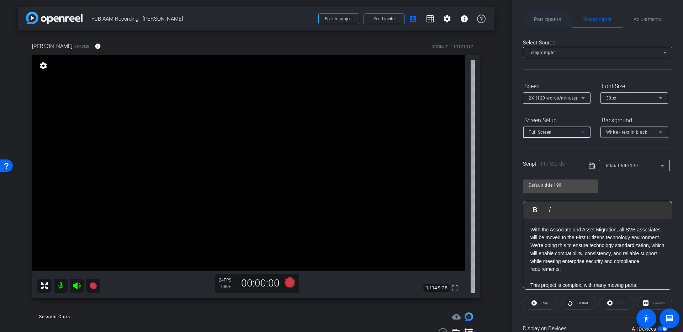
click at [550, 22] on span "Participants" at bounding box center [547, 19] width 27 height 5
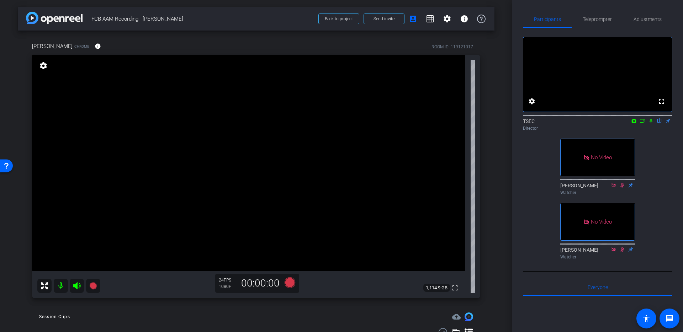
click at [642, 123] on icon at bounding box center [642, 121] width 5 height 4
click at [587, 21] on span "Teleprompter" at bounding box center [597, 19] width 29 height 5
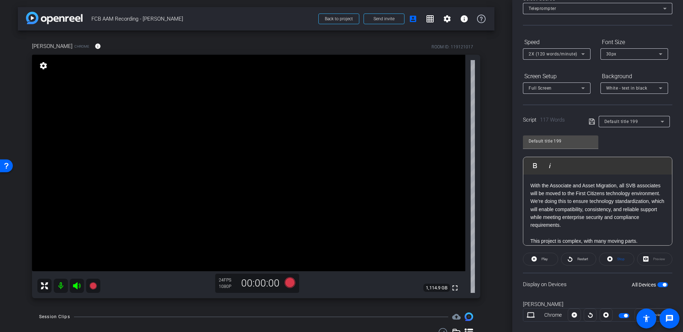
scroll to position [57, 0]
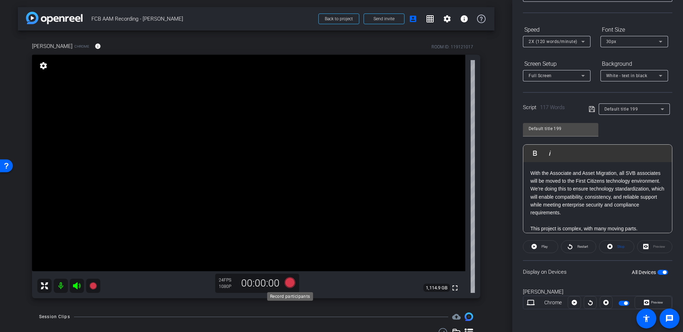
click at [289, 286] on icon at bounding box center [290, 283] width 11 height 11
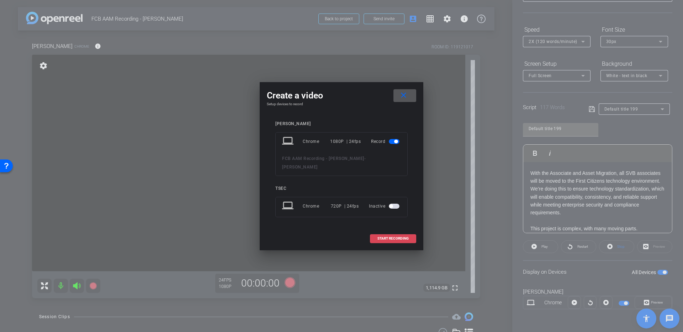
click at [391, 237] on span "START RECORDING" at bounding box center [392, 239] width 31 height 4
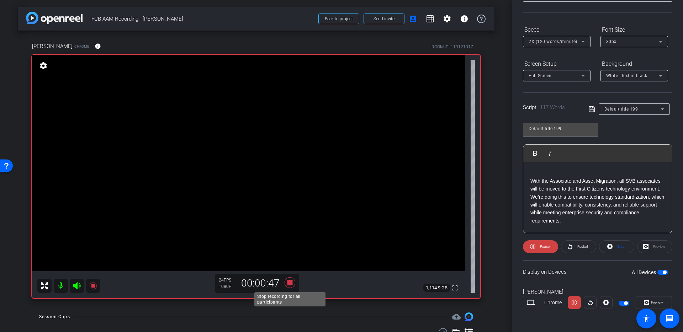
click at [294, 284] on icon at bounding box center [289, 282] width 17 height 13
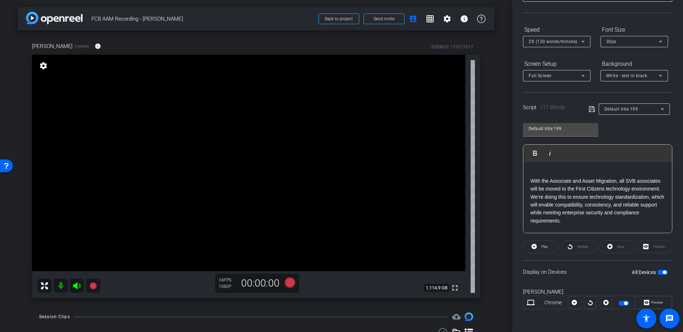
scroll to position [0, 0]
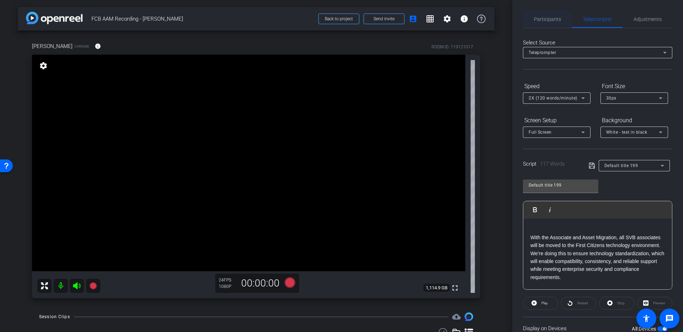
click at [553, 23] on span "Participants" at bounding box center [547, 19] width 27 height 17
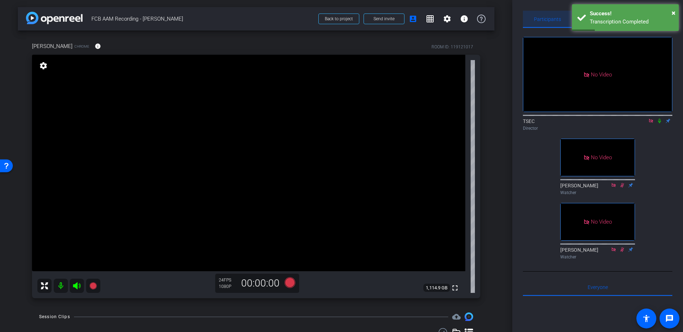
click at [556, 24] on span "Participants" at bounding box center [547, 19] width 27 height 17
click at [675, 14] on span "×" at bounding box center [674, 13] width 4 height 9
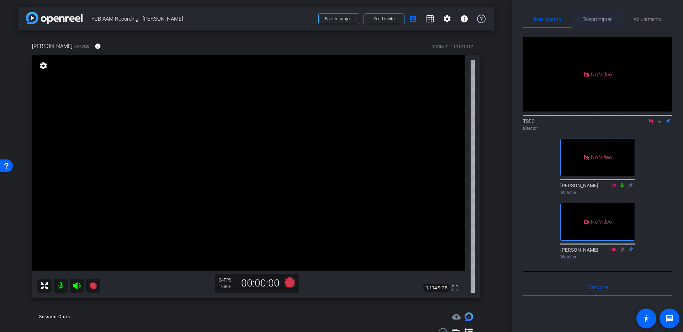
click at [601, 19] on span "Teleprompter" at bounding box center [597, 19] width 29 height 5
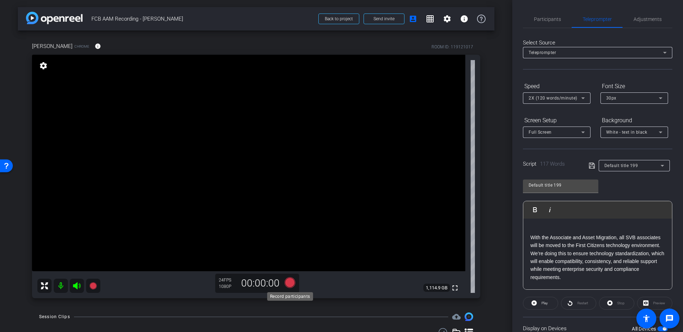
click at [291, 283] on icon at bounding box center [290, 283] width 11 height 11
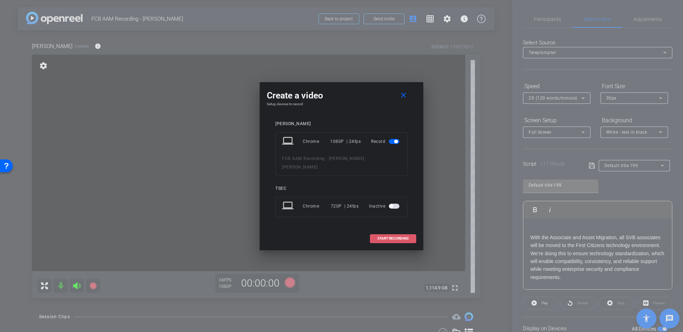
click at [380, 237] on span "START RECORDING" at bounding box center [392, 239] width 31 height 4
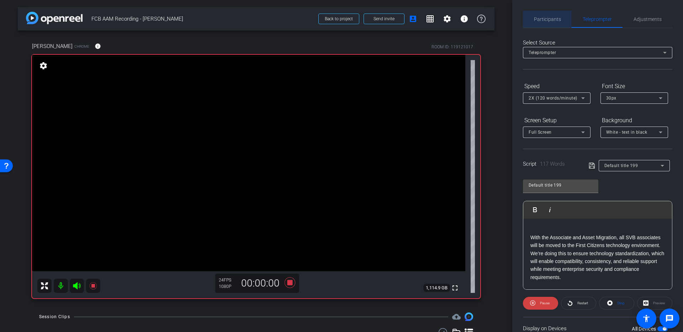
click at [546, 23] on span "Participants" at bounding box center [547, 19] width 27 height 17
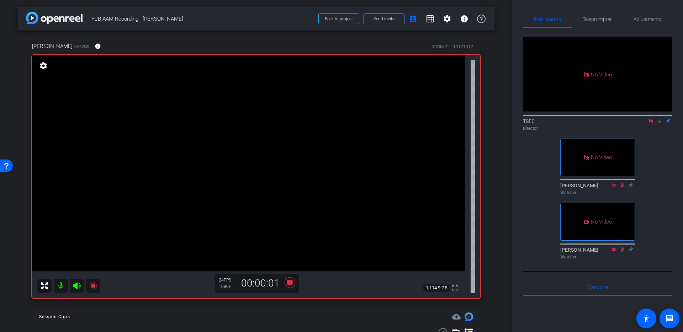
click at [660, 119] on icon at bounding box center [659, 121] width 3 height 5
click at [286, 286] on icon at bounding box center [290, 283] width 11 height 11
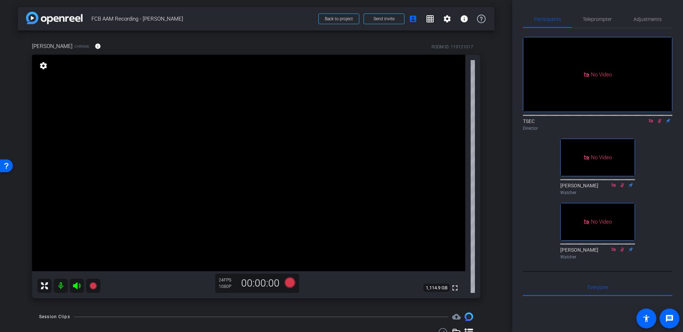
click at [658, 118] on icon at bounding box center [660, 120] width 6 height 5
click at [581, 19] on div "Teleprompter" at bounding box center [597, 19] width 51 height 17
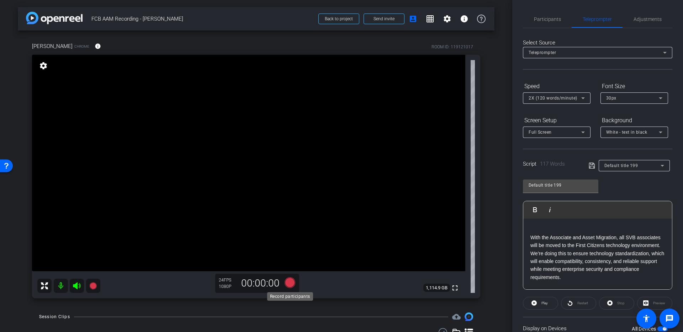
click at [287, 286] on icon at bounding box center [290, 283] width 11 height 11
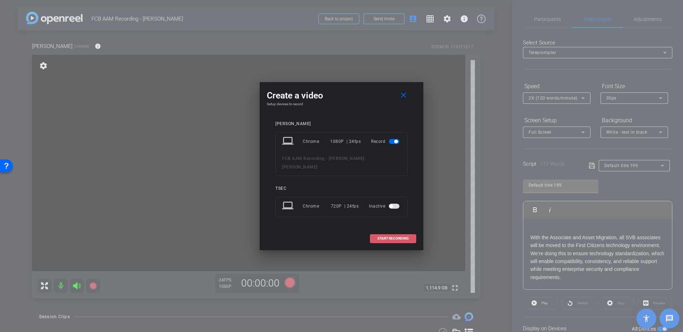
click at [375, 231] on span at bounding box center [393, 238] width 46 height 17
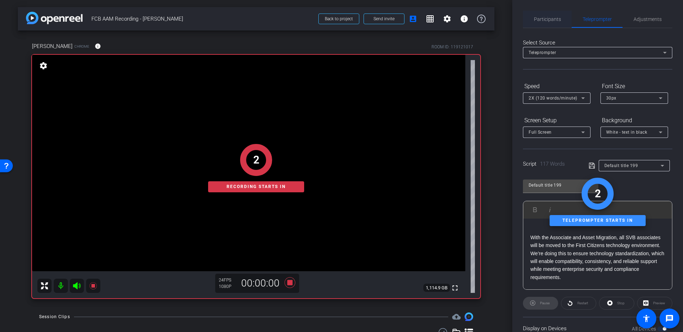
click at [538, 17] on span "Participants" at bounding box center [547, 19] width 27 height 5
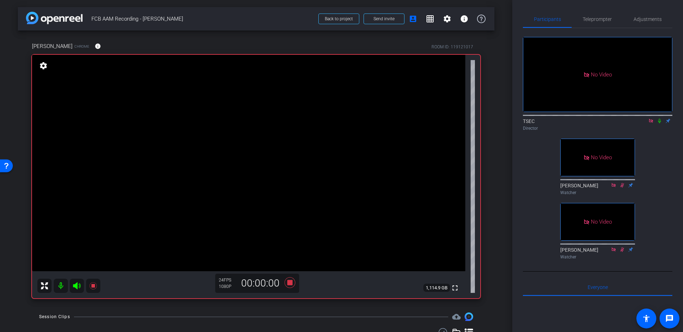
click at [660, 118] on icon at bounding box center [660, 120] width 6 height 5
click at [657, 118] on icon at bounding box center [660, 120] width 6 height 5
click at [286, 281] on icon at bounding box center [289, 282] width 17 height 13
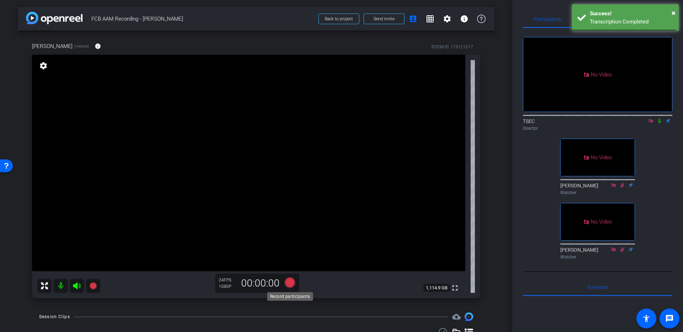
click at [289, 285] on icon at bounding box center [290, 283] width 11 height 11
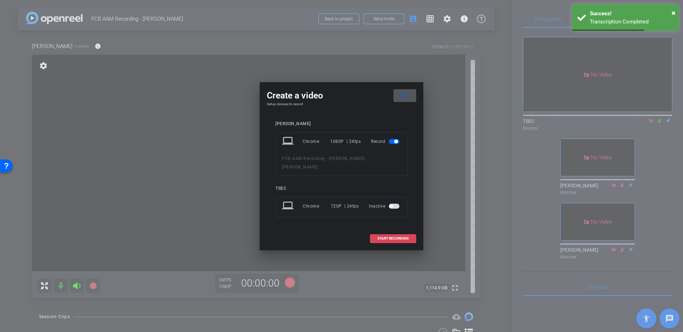
click at [389, 231] on span at bounding box center [393, 238] width 46 height 17
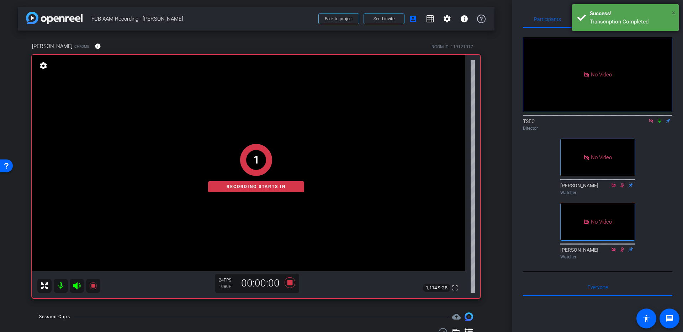
click at [674, 11] on span "×" at bounding box center [674, 13] width 4 height 9
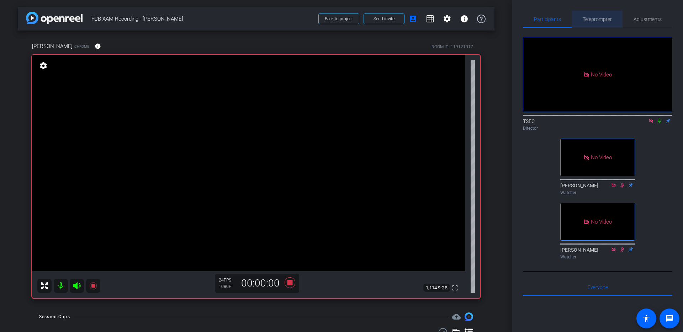
click at [606, 19] on span "Teleprompter" at bounding box center [597, 19] width 29 height 5
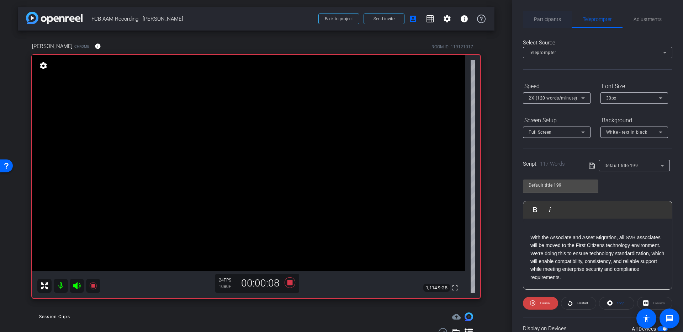
click at [552, 19] on span "Participants" at bounding box center [547, 19] width 27 height 5
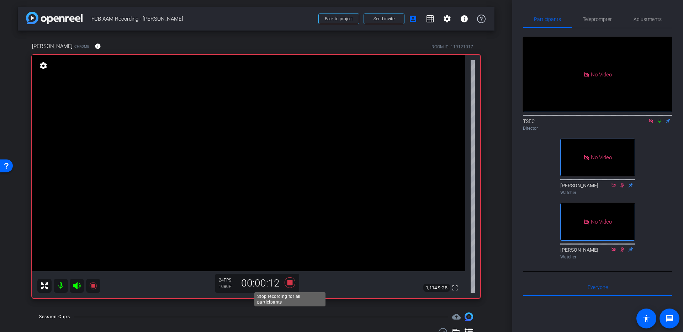
click at [294, 284] on icon at bounding box center [289, 282] width 17 height 13
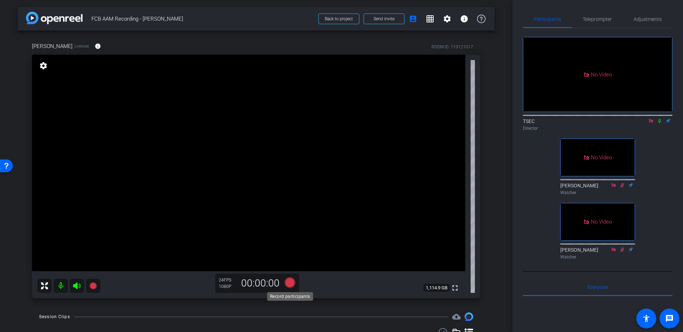
click at [294, 282] on icon at bounding box center [290, 283] width 11 height 11
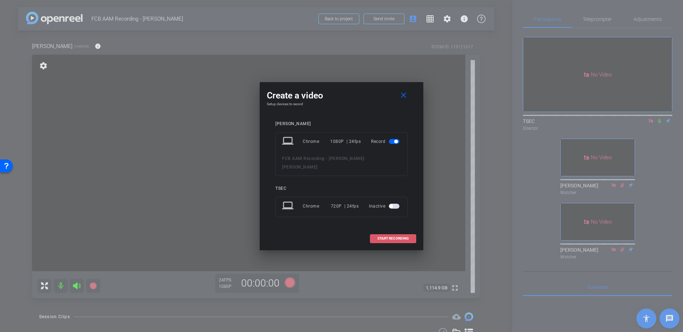
click at [373, 236] on span at bounding box center [393, 238] width 46 height 17
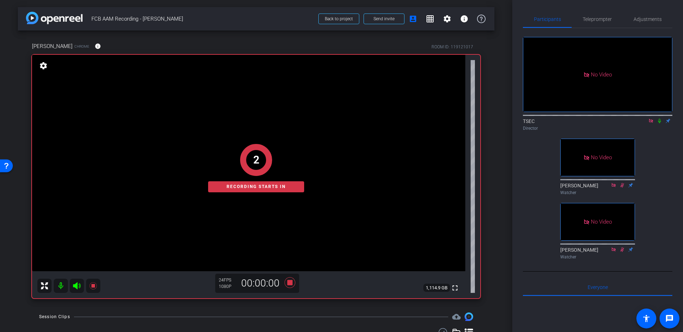
click at [659, 119] on icon at bounding box center [659, 121] width 3 height 5
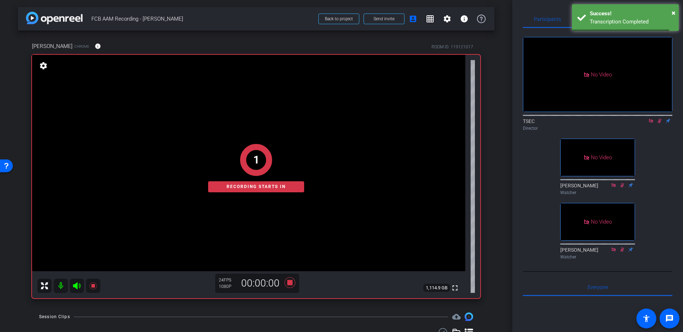
click at [659, 118] on icon at bounding box center [660, 120] width 6 height 5
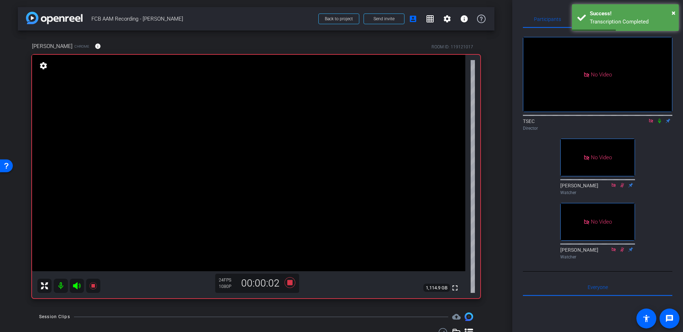
click at [659, 119] on icon at bounding box center [659, 121] width 3 height 5
click at [659, 118] on icon at bounding box center [660, 120] width 6 height 5
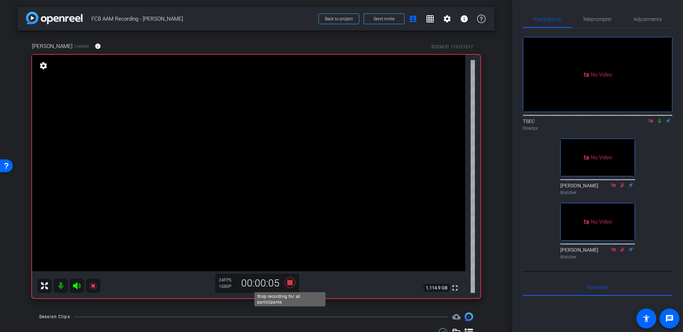
click at [290, 285] on icon at bounding box center [290, 283] width 11 height 11
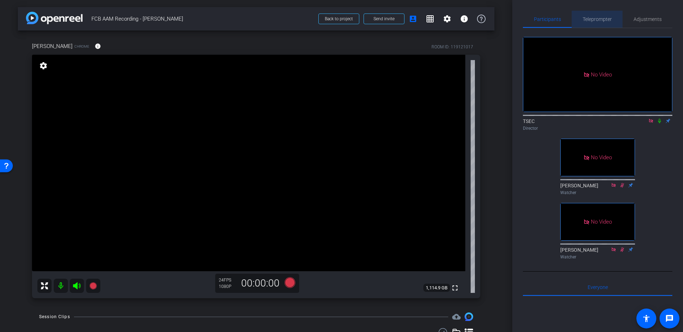
click at [596, 17] on span "Teleprompter" at bounding box center [597, 19] width 29 height 5
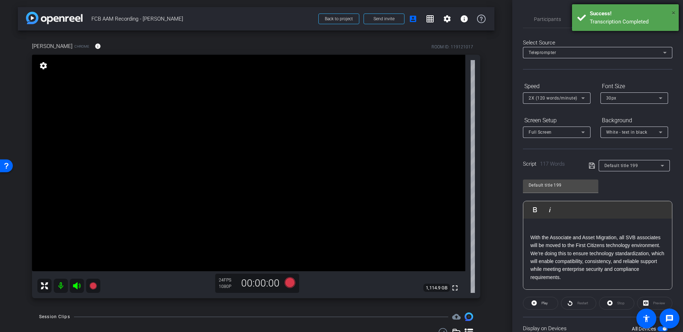
click at [674, 10] on span "×" at bounding box center [674, 13] width 4 height 9
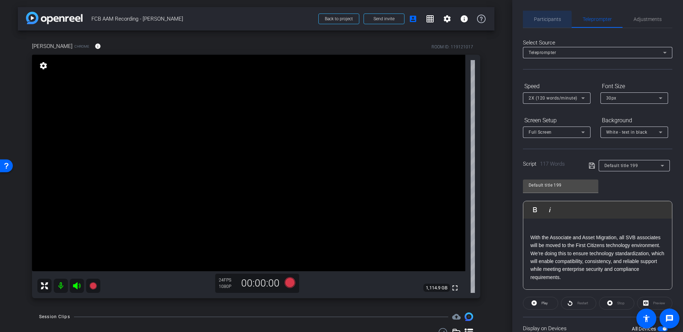
click at [537, 25] on span "Participants" at bounding box center [547, 19] width 27 height 17
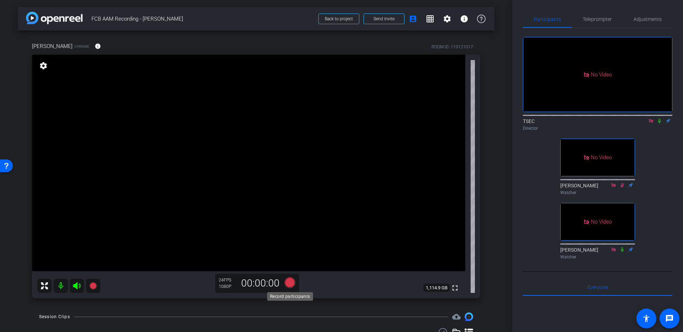
click at [288, 281] on icon at bounding box center [290, 283] width 11 height 11
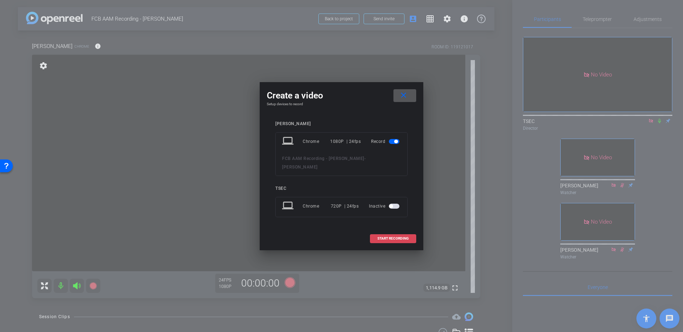
click at [375, 233] on span at bounding box center [393, 238] width 46 height 17
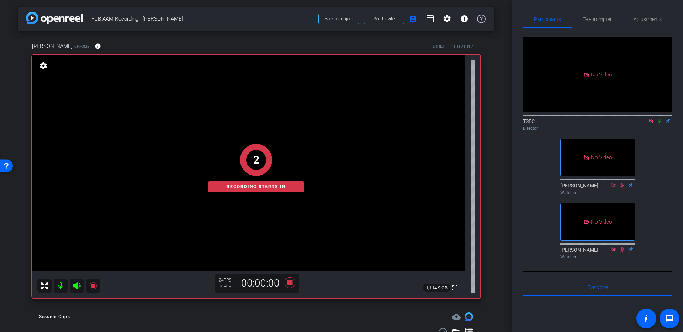
click at [659, 118] on icon at bounding box center [660, 120] width 6 height 5
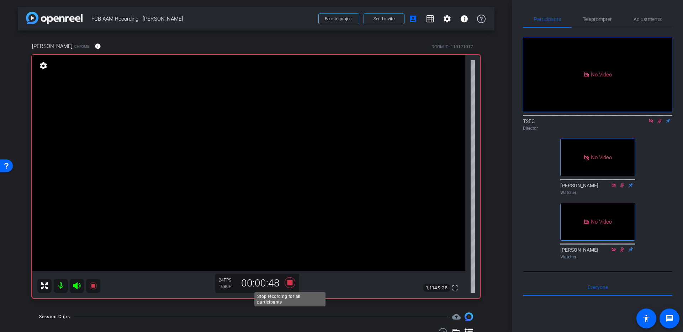
click at [291, 280] on icon at bounding box center [289, 282] width 17 height 13
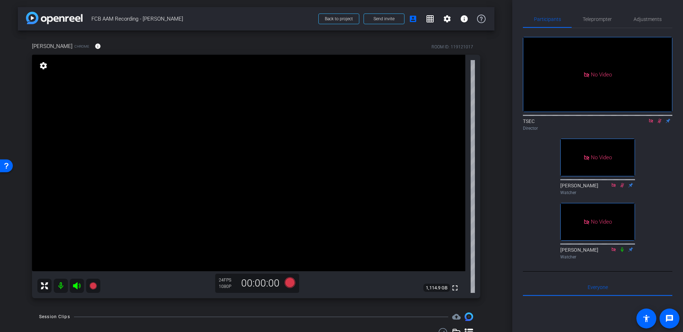
click at [660, 118] on icon at bounding box center [660, 120] width 6 height 5
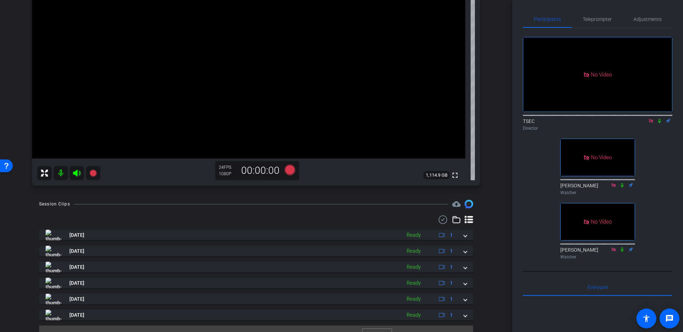
scroll to position [126, 0]
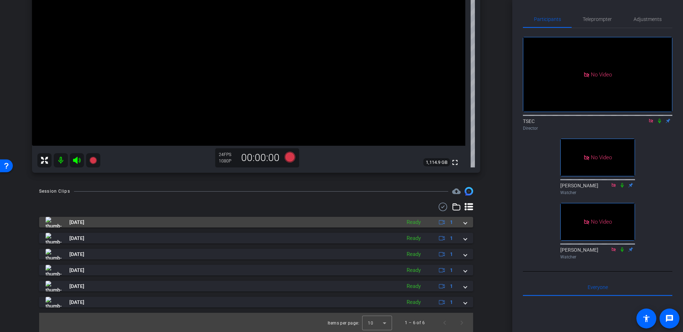
click at [371, 223] on mat-panel-title "[DATE]" at bounding box center [222, 222] width 352 height 11
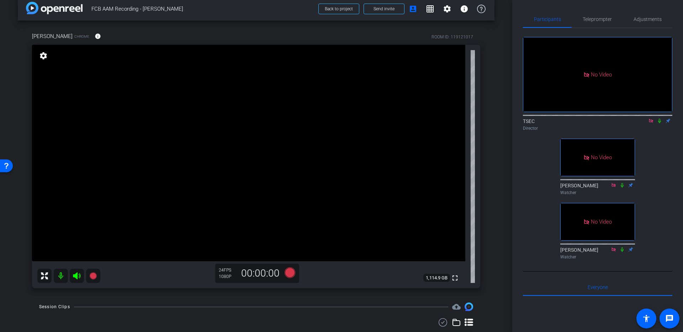
scroll to position [10, 0]
click at [657, 118] on icon at bounding box center [660, 120] width 6 height 5
click at [290, 274] on icon at bounding box center [290, 273] width 11 height 11
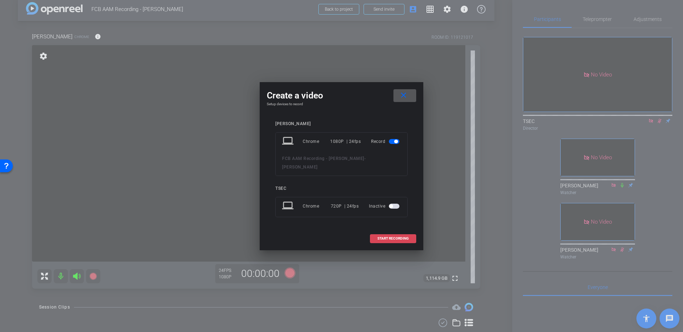
click at [377, 237] on span "START RECORDING" at bounding box center [392, 239] width 31 height 4
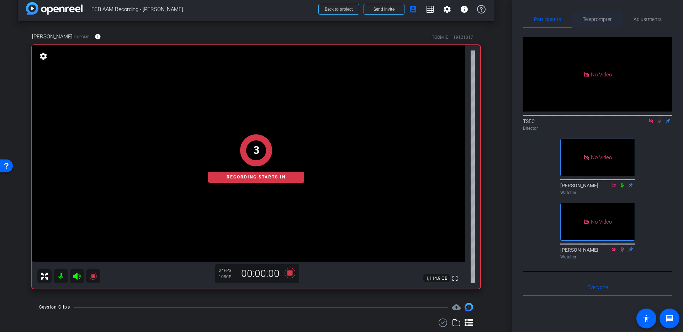
click at [585, 22] on span "Teleprompter" at bounding box center [597, 19] width 29 height 17
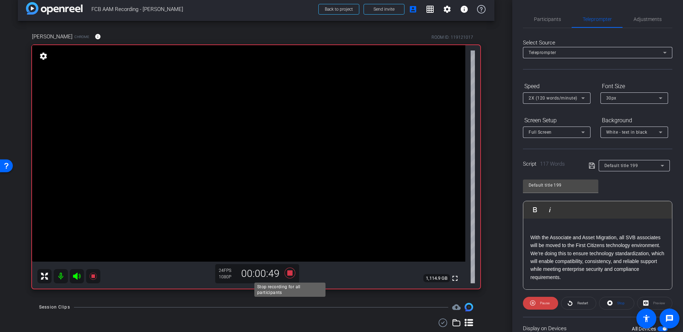
click at [292, 271] on icon at bounding box center [290, 273] width 11 height 11
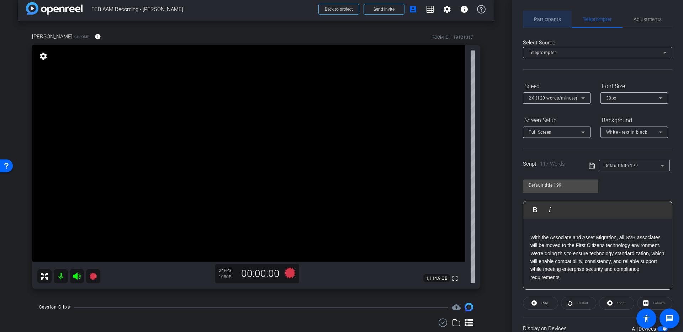
click at [545, 14] on span "Participants" at bounding box center [547, 19] width 27 height 17
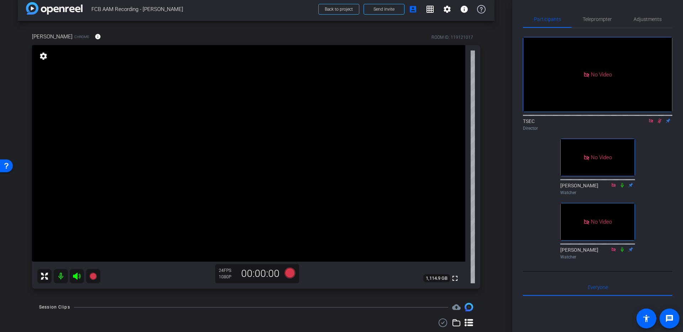
click at [658, 118] on icon at bounding box center [660, 120] width 6 height 5
click at [651, 118] on mat-icon at bounding box center [651, 121] width 9 height 6
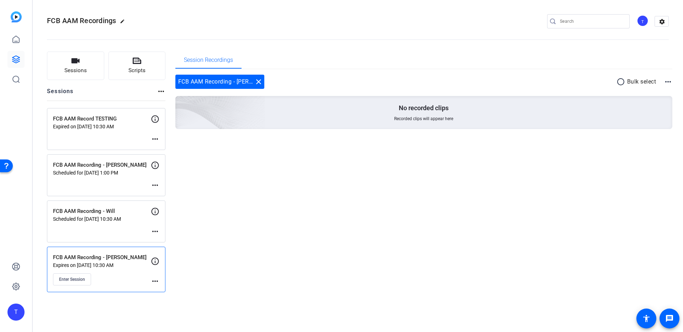
click at [130, 220] on p "Scheduled for [DATE] 10:30 AM" at bounding box center [102, 219] width 98 height 6
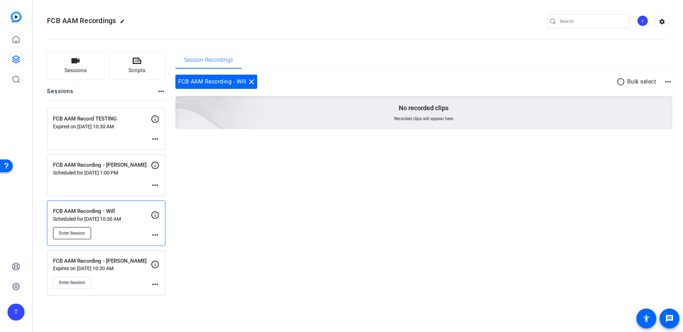
click at [77, 231] on span "Enter Session" at bounding box center [72, 234] width 26 height 6
click at [90, 231] on button "Enter Session" at bounding box center [72, 233] width 38 height 12
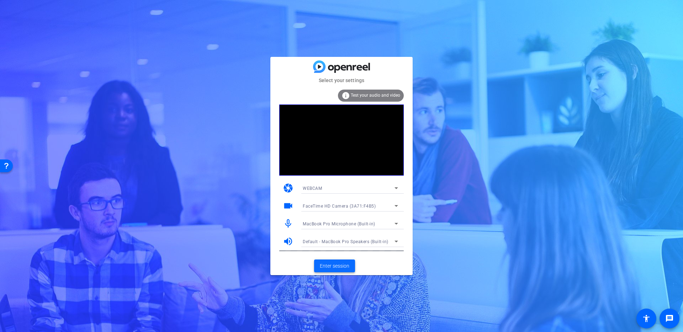
click at [329, 270] on span "Enter session" at bounding box center [335, 266] width 30 height 7
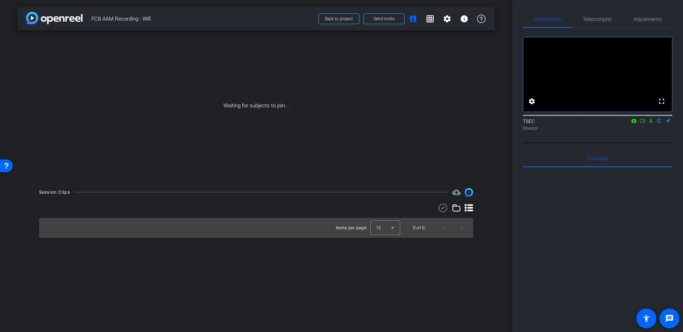
click at [641, 123] on icon at bounding box center [643, 120] width 6 height 5
click at [604, 18] on span "Teleprompter" at bounding box center [597, 19] width 29 height 5
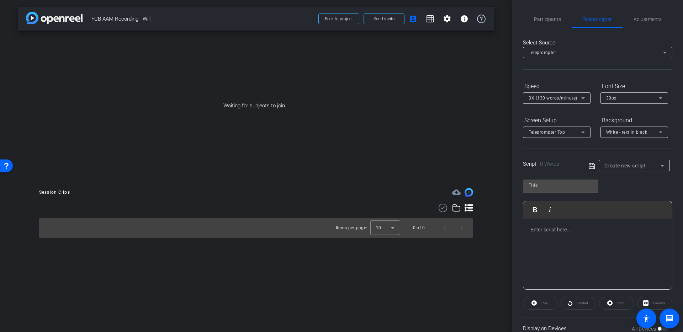
click at [539, 233] on p at bounding box center [597, 230] width 134 height 8
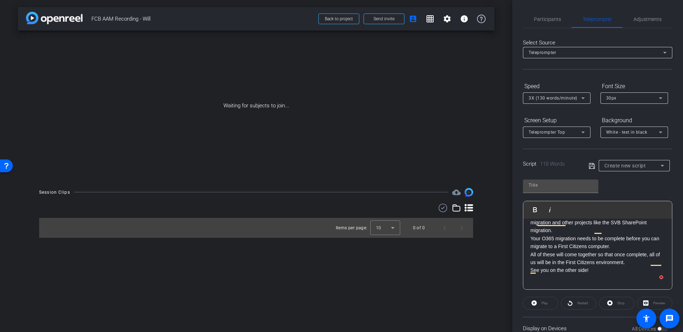
scroll to position [79, 0]
click at [532, 264] on p "All of these will come together so that once complete, all of us will be in the…" at bounding box center [597, 259] width 134 height 16
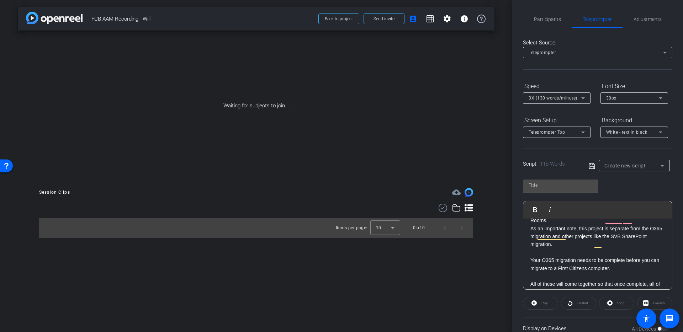
scroll to position [64, 0]
click at [530, 237] on div "One of the biggest parts of this project will be to migrate devices, including …" at bounding box center [597, 234] width 149 height 158
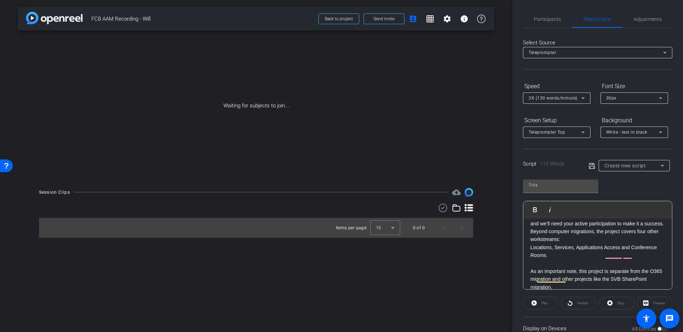
scroll to position [27, 0]
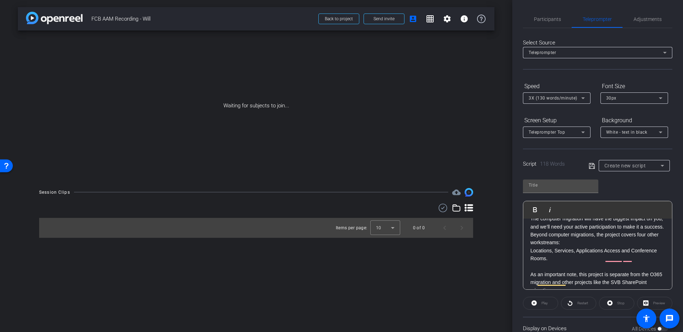
click at [529, 261] on div "One of the biggest parts of this project will be to migrate devices, including …" at bounding box center [597, 274] width 149 height 165
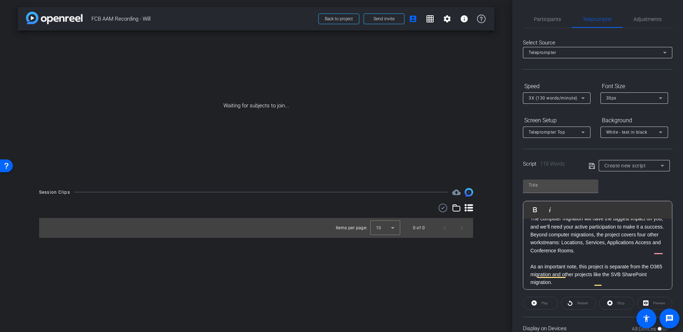
scroll to position [0, 0]
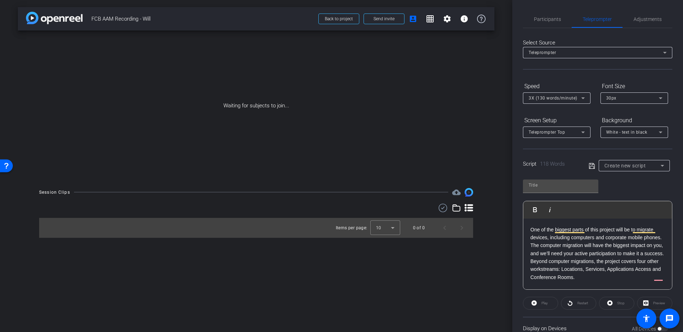
click at [530, 271] on p "Beyond computer migrations, the project covers four other workstreams: Location…" at bounding box center [597, 270] width 134 height 24
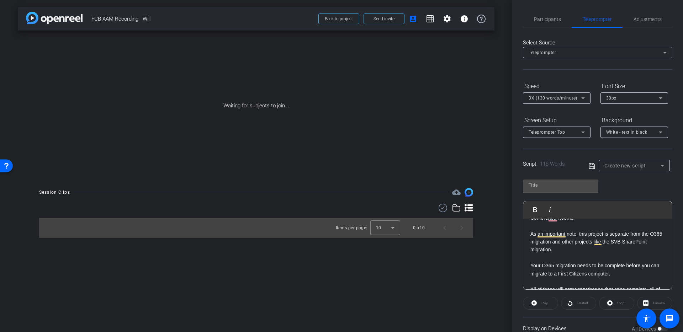
click at [533, 267] on p "Your O365 migration needs to be complete before you can migrate to a First Citi…" at bounding box center [597, 270] width 134 height 16
click at [530, 266] on p "Your O365 migration needs to be complete before you can migrate to a First Citi…" at bounding box center [597, 270] width 134 height 16
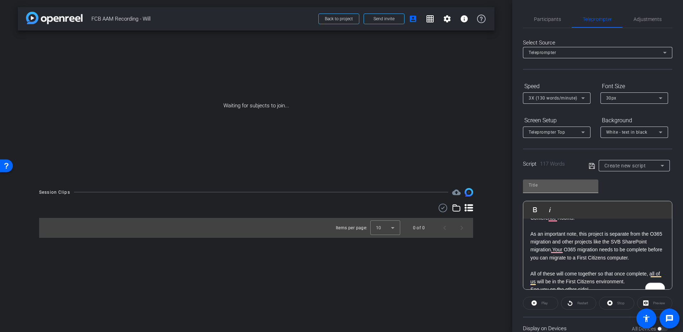
click at [579, 180] on div at bounding box center [561, 185] width 64 height 11
click at [591, 166] on icon at bounding box center [592, 166] width 6 height 6
type input "Default title 2603"
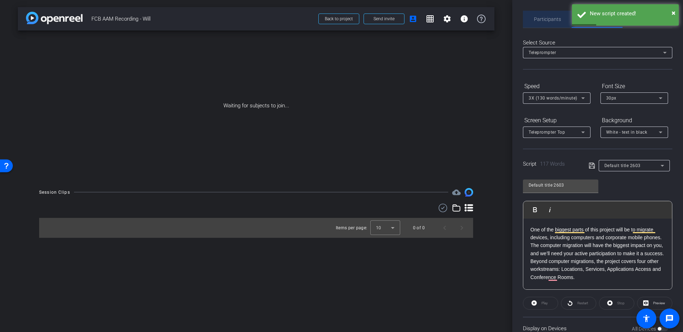
click at [548, 17] on span "Participants" at bounding box center [547, 19] width 27 height 5
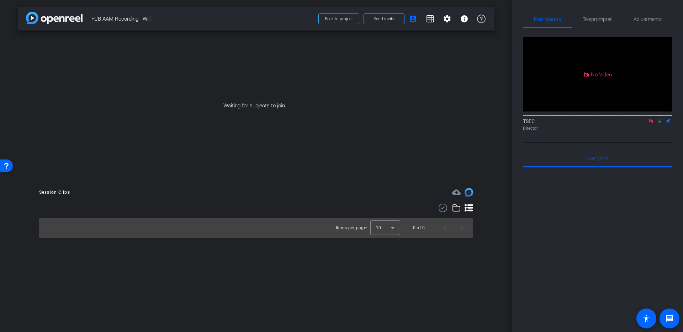
click at [661, 118] on icon at bounding box center [660, 120] width 6 height 5
click at [660, 118] on icon at bounding box center [660, 120] width 6 height 5
click at [446, 16] on mat-icon "settings" at bounding box center [447, 19] width 9 height 9
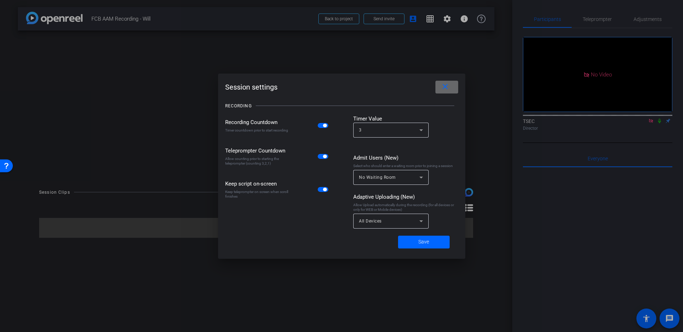
click at [445, 86] on mat-icon "close" at bounding box center [445, 87] width 9 height 9
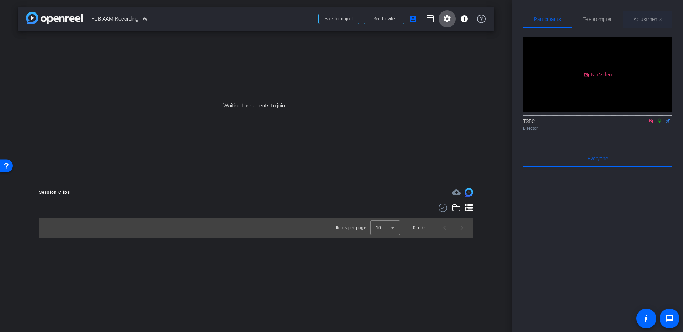
click at [649, 13] on span "Adjustments" at bounding box center [648, 19] width 28 height 17
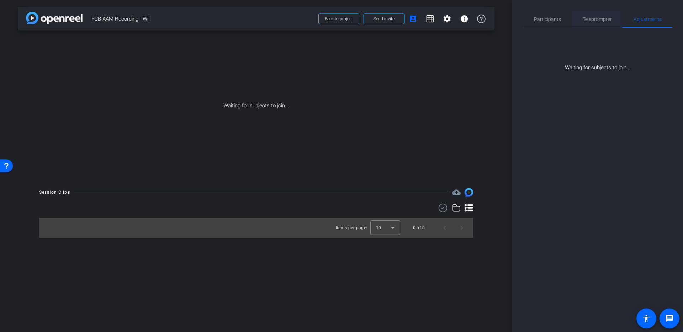
click at [596, 22] on span "Teleprompter" at bounding box center [597, 19] width 29 height 17
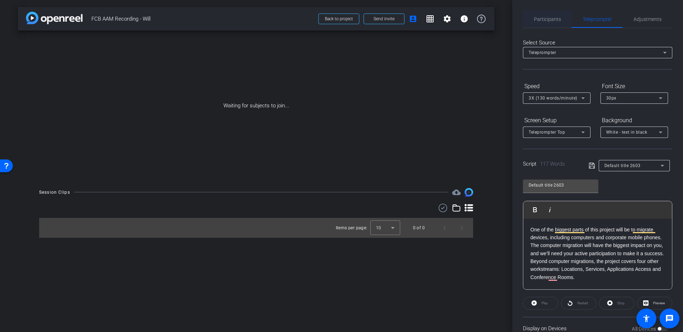
click at [554, 21] on span "Participants" at bounding box center [547, 19] width 27 height 5
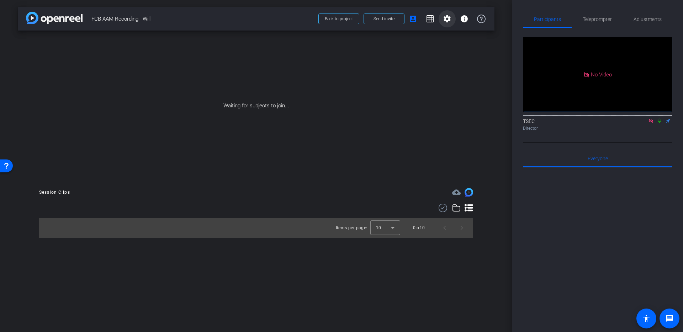
click at [450, 21] on mat-icon "settings" at bounding box center [447, 19] width 9 height 9
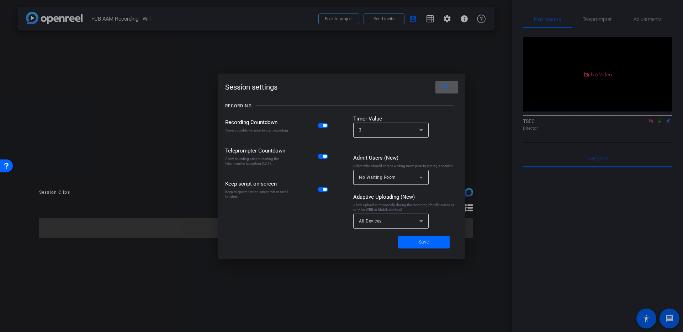
click at [449, 92] on span at bounding box center [446, 87] width 23 height 17
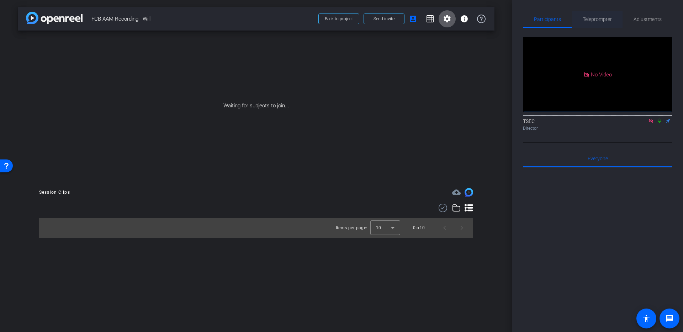
click at [596, 22] on span "Teleprompter" at bounding box center [597, 19] width 29 height 17
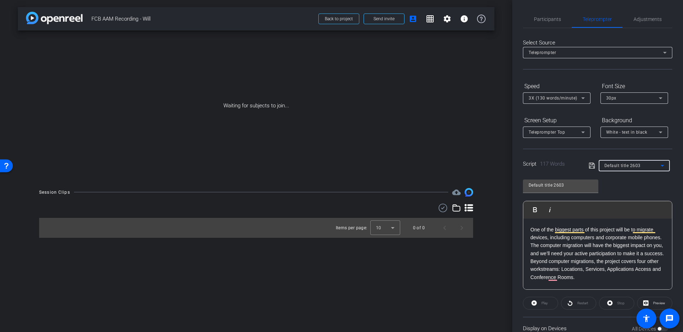
click at [636, 167] on span "Default title 2603" at bounding box center [622, 165] width 36 height 5
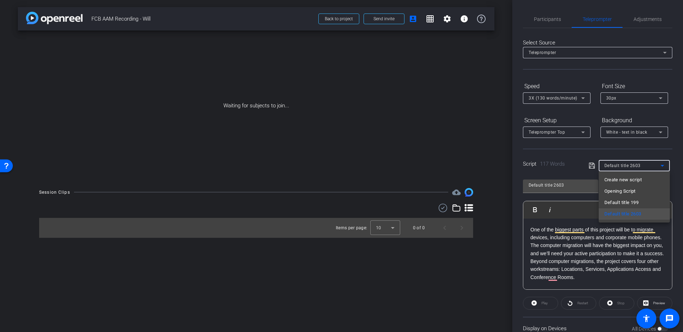
click at [636, 167] on div at bounding box center [341, 166] width 683 height 332
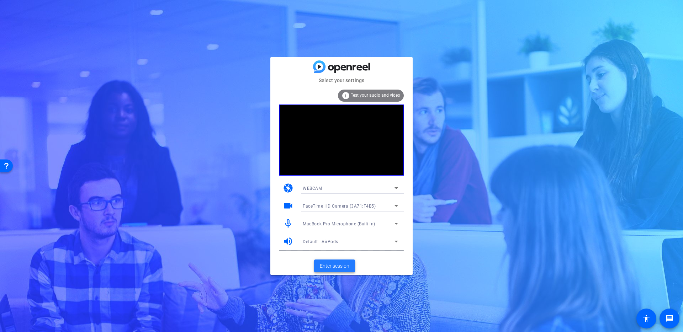
click at [333, 270] on span "Enter session" at bounding box center [335, 266] width 30 height 7
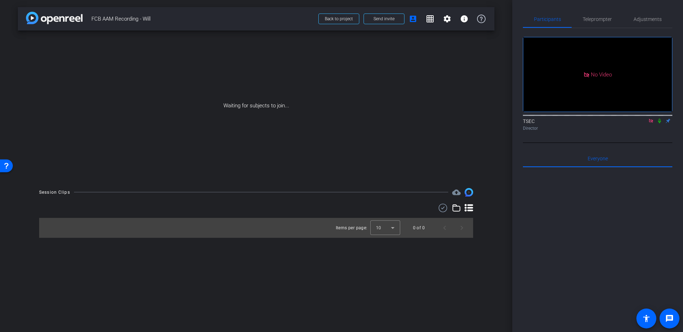
click at [659, 123] on icon at bounding box center [659, 121] width 3 height 5
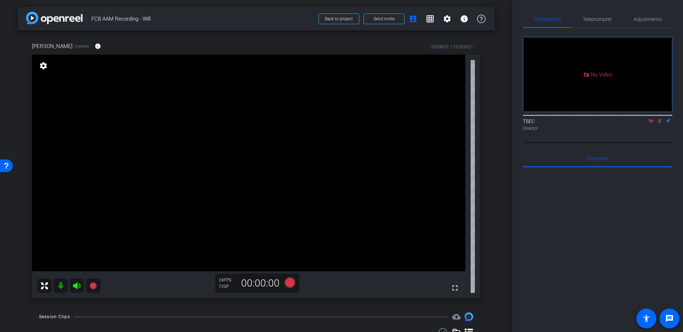
click at [650, 123] on icon at bounding box center [651, 120] width 6 height 5
click at [657, 123] on icon at bounding box center [660, 120] width 6 height 5
click at [635, 23] on span "Adjustments" at bounding box center [648, 19] width 28 height 17
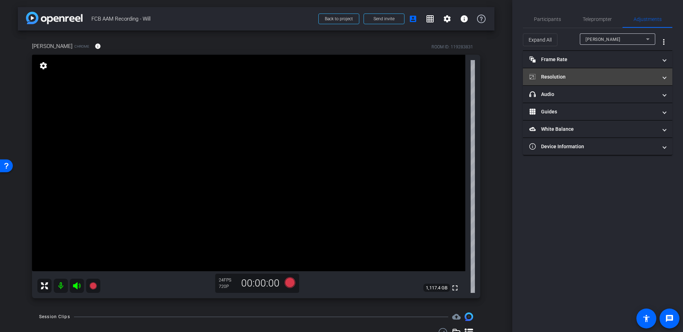
click at [574, 82] on mat-expansion-panel-header "Resolution" at bounding box center [597, 76] width 149 height 17
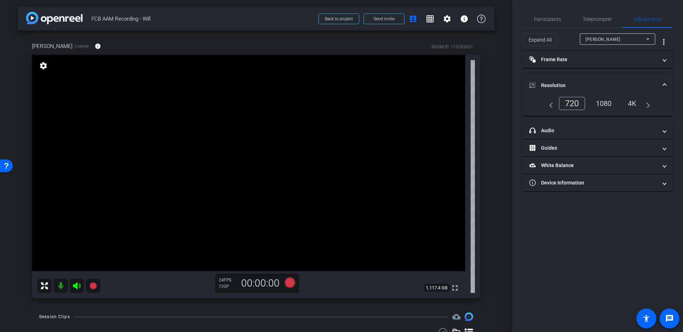
click at [605, 100] on div "1080" at bounding box center [604, 103] width 27 height 12
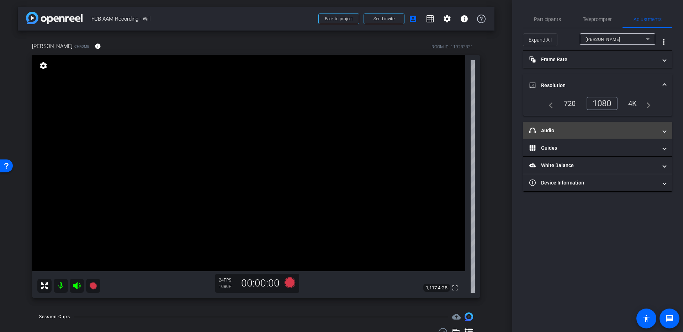
click at [579, 132] on mat-panel-title "headphone icon Audio" at bounding box center [593, 130] width 128 height 7
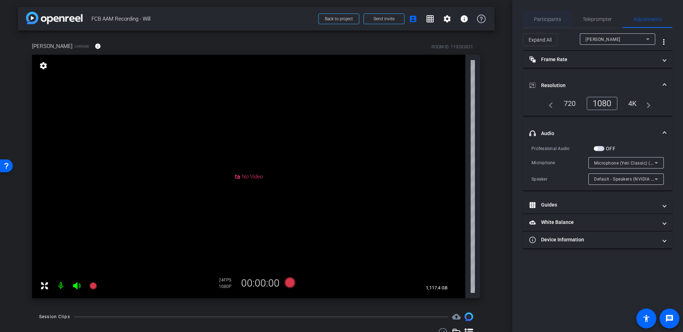
click at [554, 19] on span "Participants" at bounding box center [547, 19] width 27 height 5
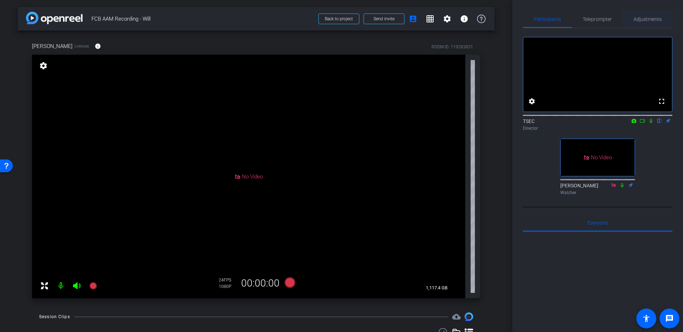
click at [632, 16] on div "Adjustments" at bounding box center [648, 19] width 50 height 17
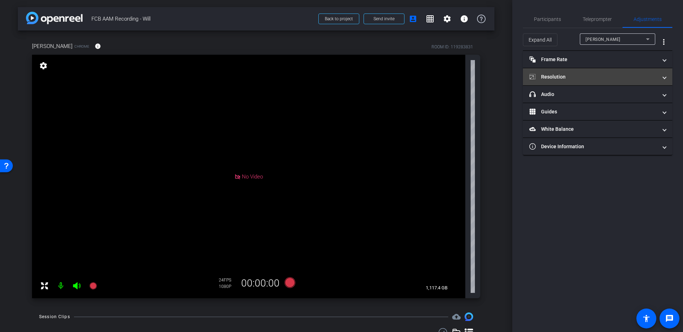
click at [600, 74] on mat-panel-title "Resolution" at bounding box center [593, 76] width 128 height 7
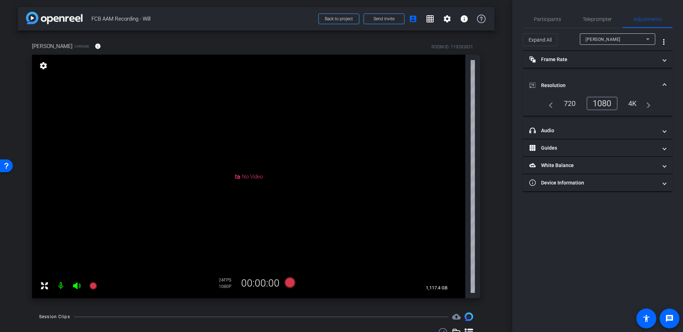
click at [631, 102] on div "4K" at bounding box center [633, 103] width 20 height 12
click at [593, 19] on span "Teleprompter" at bounding box center [597, 19] width 29 height 5
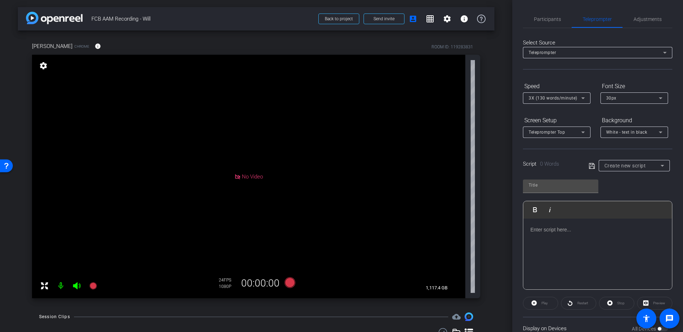
click at [617, 171] on div at bounding box center [634, 175] width 71 height 8
click at [619, 169] on div "Create new script" at bounding box center [632, 166] width 56 height 9
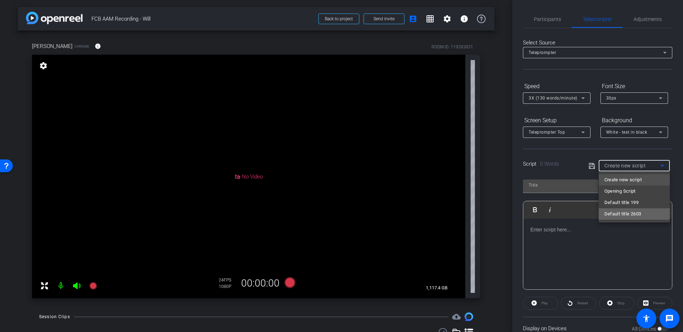
click at [621, 212] on span "Default title 2603" at bounding box center [622, 214] width 37 height 9
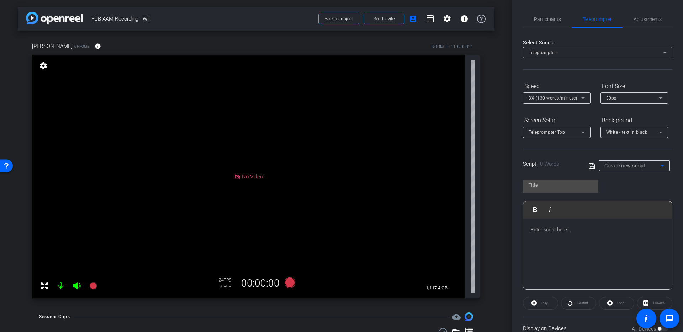
type input "Default title 2603"
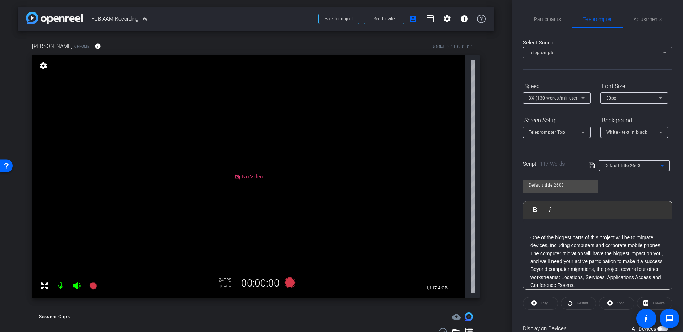
click at [556, 233] on p at bounding box center [597, 230] width 134 height 8
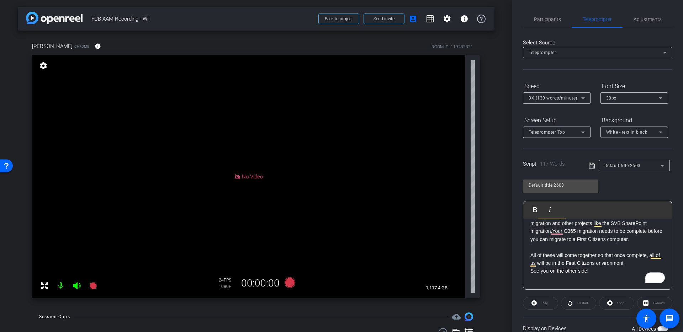
scroll to position [79, 0]
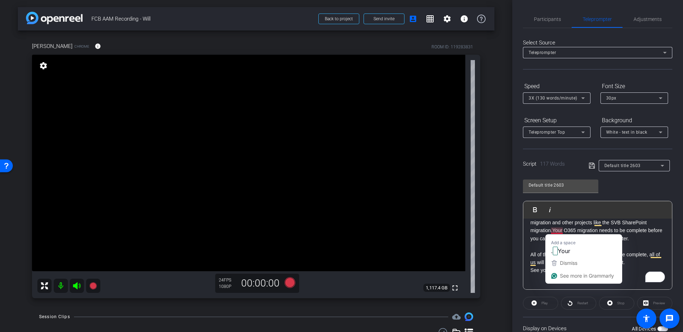
click at [553, 231] on p "As an important note, this project is separate from the O365 migration and othe…" at bounding box center [597, 227] width 134 height 32
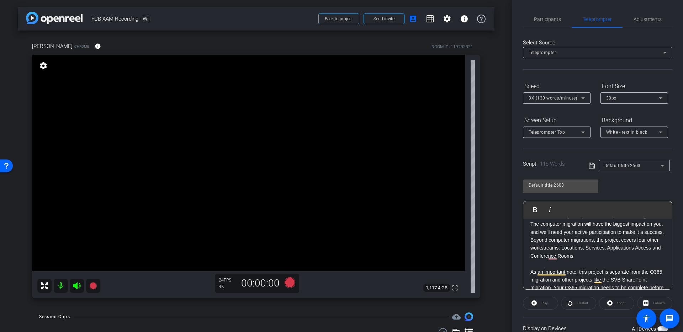
scroll to position [0, 0]
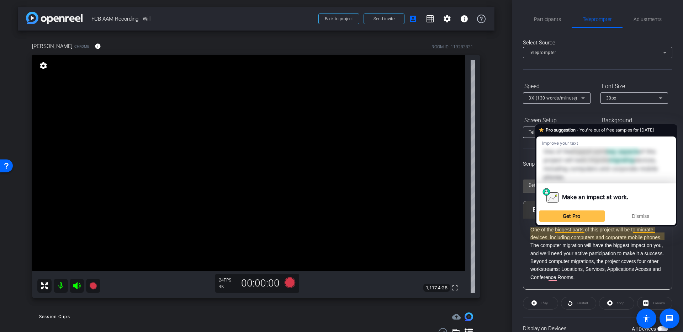
click at [568, 227] on p "One of the biggest parts of this project will be to migrate devices, including …" at bounding box center [597, 234] width 134 height 16
click at [648, 215] on span "Dismiss" at bounding box center [640, 216] width 17 height 6
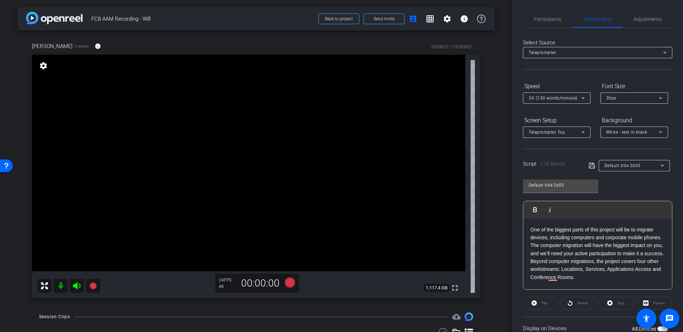
click at [555, 96] on span "3X (130 words/minute)" at bounding box center [553, 98] width 49 height 5
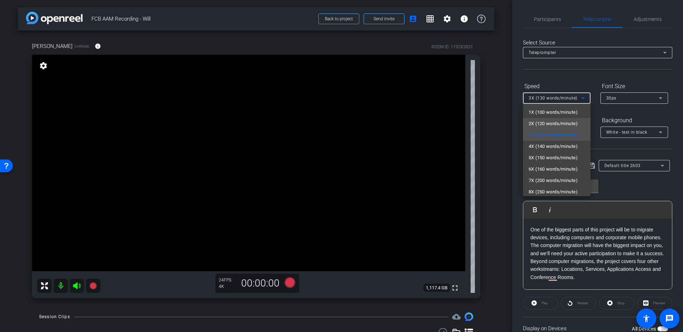
click at [543, 120] on span "2X (120 words/minute)" at bounding box center [553, 124] width 49 height 9
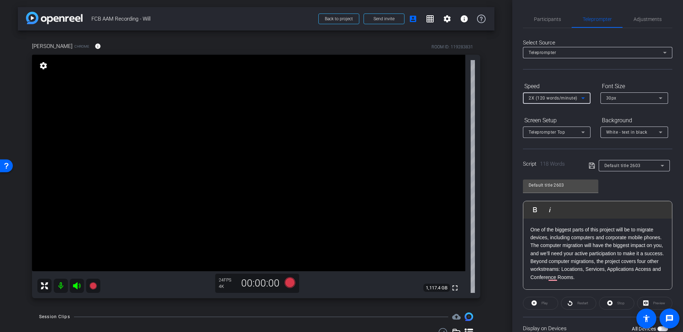
click at [563, 135] on div "Teleprompter Top" at bounding box center [555, 132] width 53 height 9
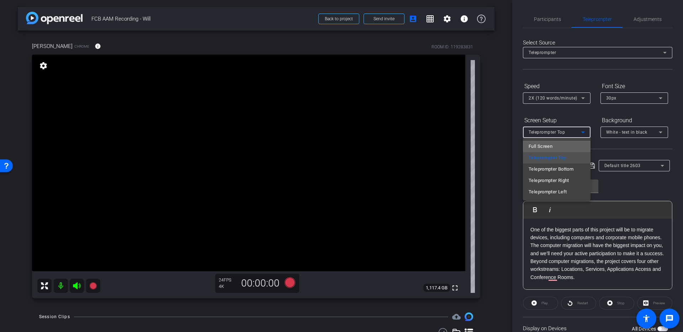
click at [554, 149] on mat-option "Full Screen" at bounding box center [557, 146] width 68 height 11
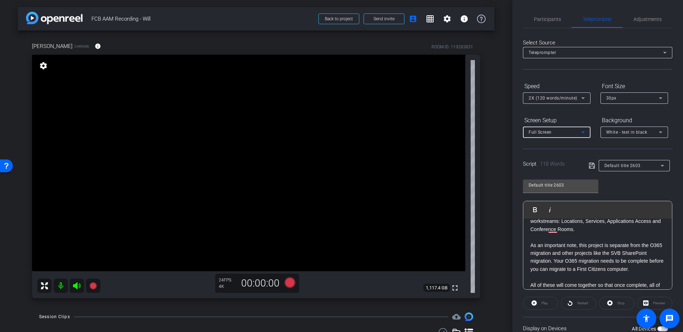
scroll to position [52, 0]
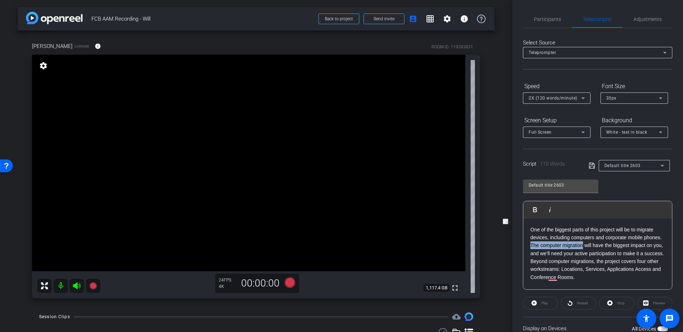
drag, startPoint x: 530, startPoint y: 245, endPoint x: 582, endPoint y: 248, distance: 52.0
click at [582, 248] on p "The computer migration will have the biggest impact on you, and we’ll need your…" at bounding box center [597, 262] width 134 height 40
click at [578, 253] on p "will have the biggest impact on you, and we’ll need your active participation t…" at bounding box center [597, 262] width 134 height 40
click at [649, 254] on p "will have the biggest impact on you, and we’ll need your active participation t…" at bounding box center [597, 262] width 134 height 40
drag, startPoint x: 622, startPoint y: 247, endPoint x: 512, endPoint y: 247, distance: 109.2
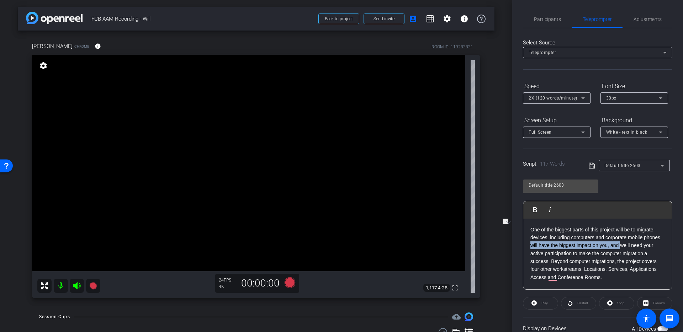
click at [512, 247] on div "Participants Teleprompter Adjustments settings TSEC flip Director [PERSON_NAME]…" at bounding box center [597, 166] width 171 height 332
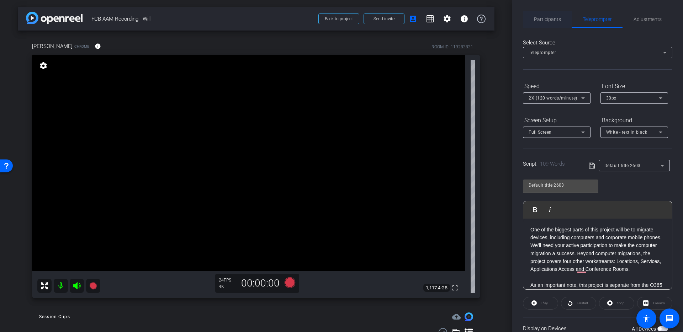
click at [544, 22] on span "Participants" at bounding box center [547, 19] width 27 height 17
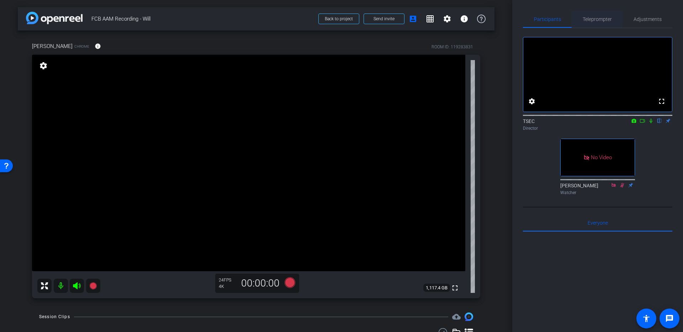
click at [590, 21] on span "Teleprompter" at bounding box center [597, 19] width 29 height 5
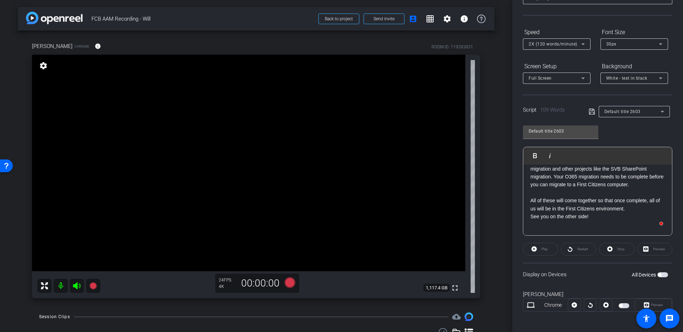
scroll to position [57, 0]
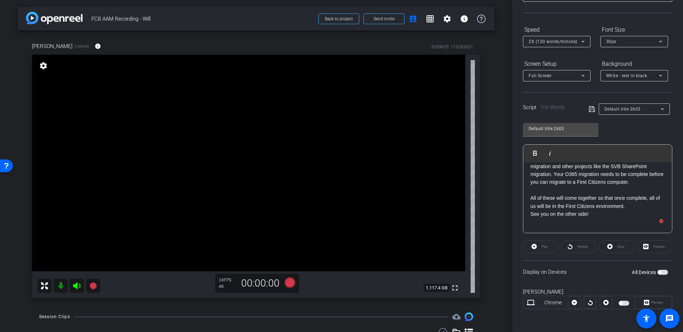
click at [664, 271] on span "button" at bounding box center [662, 272] width 11 height 5
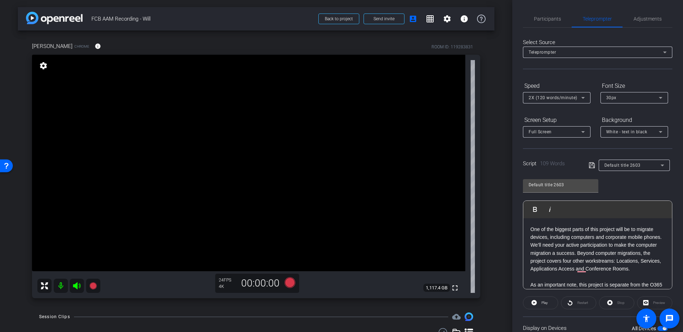
scroll to position [0, 0]
click at [548, 21] on span "Participants" at bounding box center [547, 19] width 27 height 5
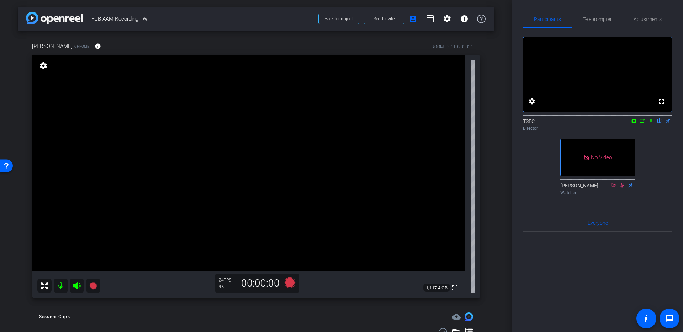
click at [642, 123] on icon at bounding box center [642, 121] width 5 height 4
click at [659, 123] on icon at bounding box center [660, 120] width 6 height 5
click at [288, 287] on icon at bounding box center [290, 283] width 11 height 11
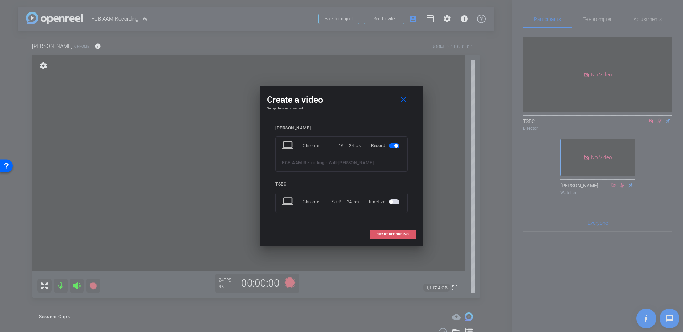
click at [386, 235] on span "START RECORDING" at bounding box center [392, 235] width 31 height 4
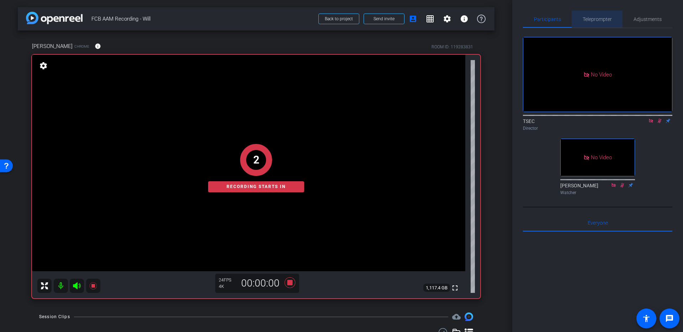
click at [589, 19] on span "Teleprompter" at bounding box center [597, 19] width 29 height 5
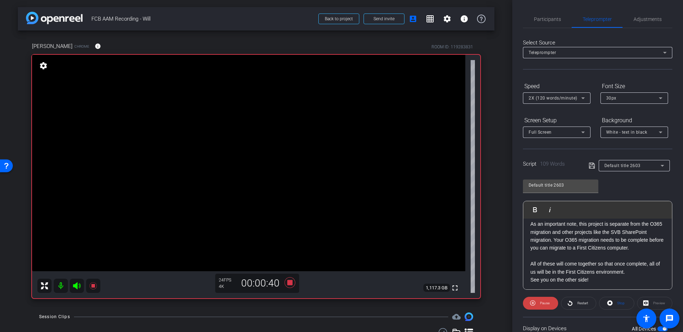
scroll to position [63, 0]
click at [291, 284] on icon at bounding box center [290, 283] width 11 height 11
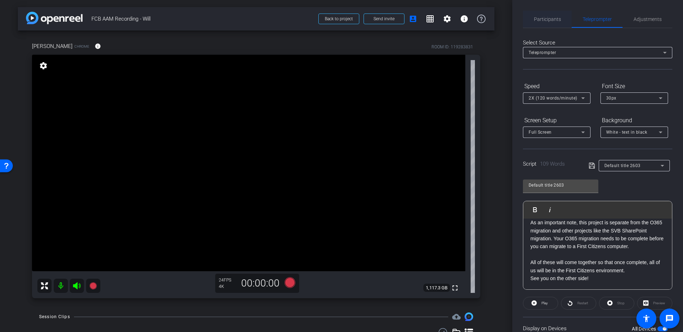
click at [535, 21] on span "Participants" at bounding box center [547, 19] width 27 height 5
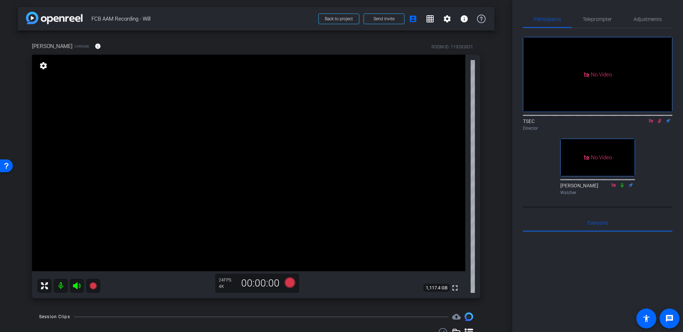
click at [659, 118] on icon at bounding box center [660, 120] width 6 height 5
click at [289, 282] on icon at bounding box center [290, 283] width 11 height 11
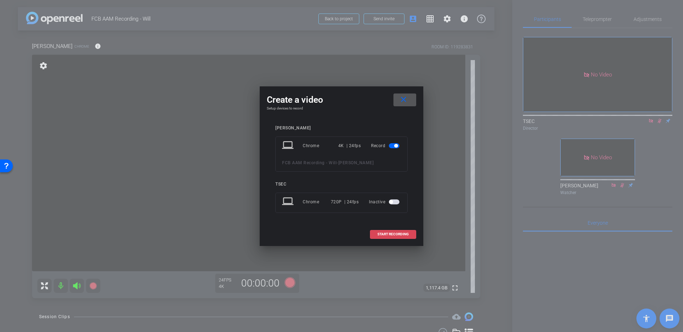
click at [382, 233] on span "START RECORDING" at bounding box center [392, 235] width 31 height 4
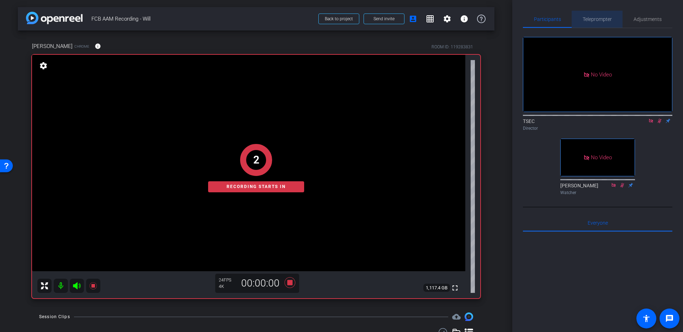
click at [593, 18] on span "Teleprompter" at bounding box center [597, 19] width 29 height 5
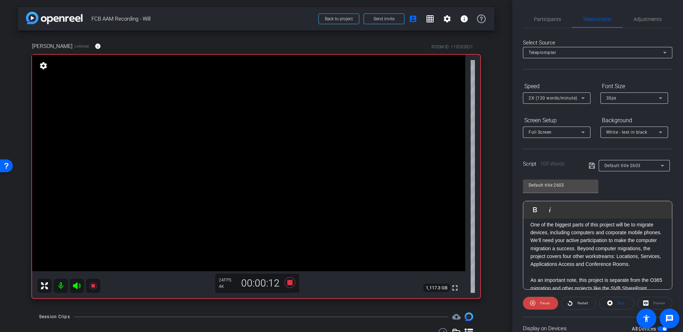
scroll to position [3, 0]
click at [288, 284] on icon at bounding box center [290, 283] width 11 height 11
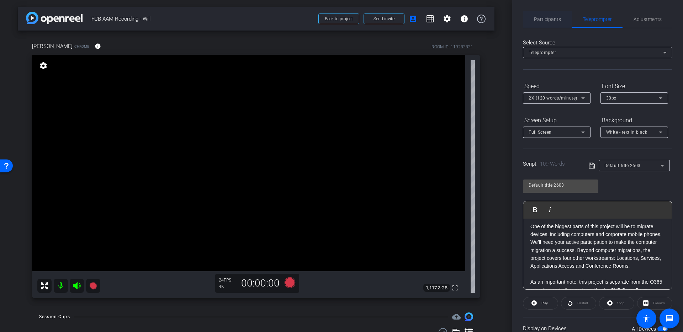
click at [550, 20] on span "Participants" at bounding box center [547, 19] width 27 height 5
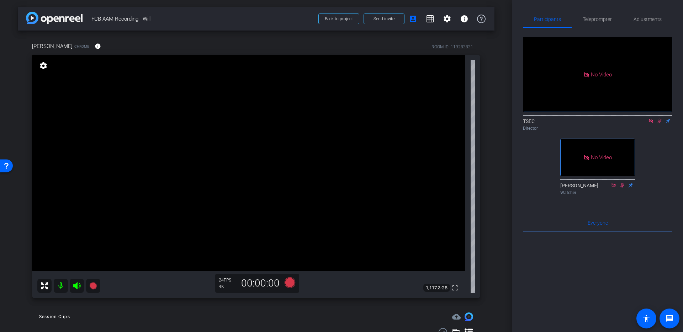
click at [657, 118] on icon at bounding box center [660, 120] width 6 height 5
click at [609, 18] on span "Teleprompter" at bounding box center [597, 19] width 29 height 5
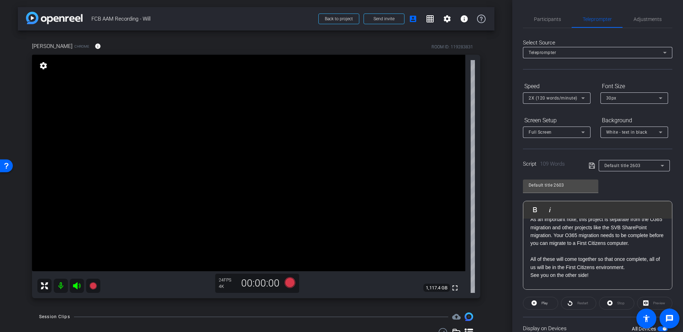
scroll to position [70, 0]
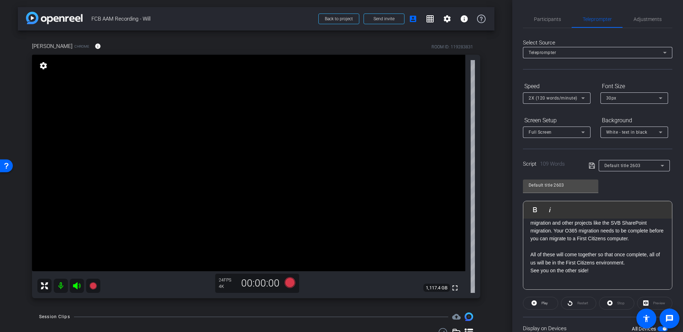
click at [530, 270] on p "See you on the other side!" at bounding box center [597, 271] width 134 height 8
click at [587, 279] on p "See you on the other side!" at bounding box center [597, 279] width 134 height 8
click at [552, 281] on p "See you on the other side!" at bounding box center [597, 279] width 134 height 8
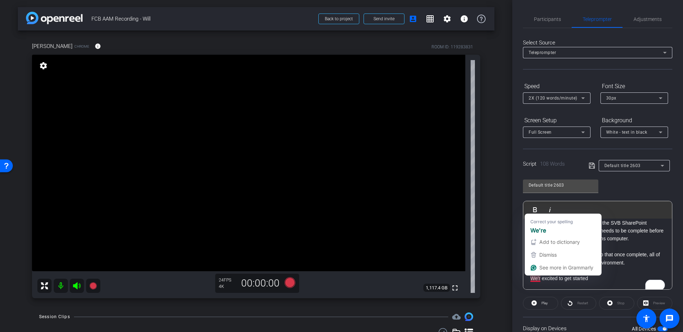
click at [532, 278] on p "​We'r excited to get started" at bounding box center [597, 279] width 134 height 8
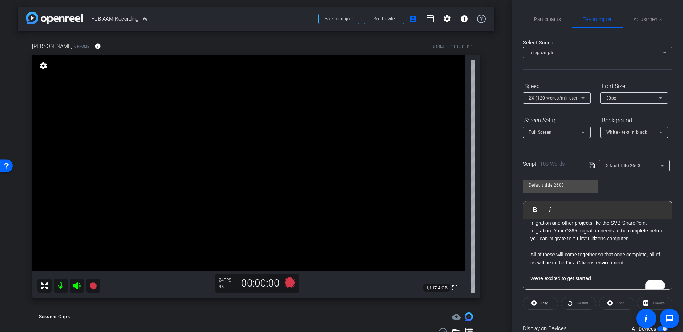
click at [595, 280] on p "​We're excited to get started" at bounding box center [597, 279] width 134 height 8
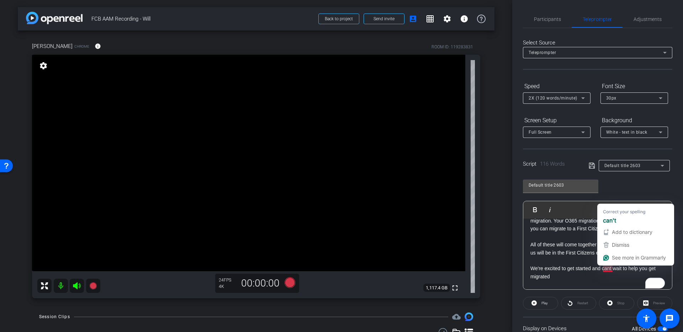
click at [609, 267] on p "​We're excited to get started and cant wait to help you get migrated" at bounding box center [597, 273] width 134 height 16
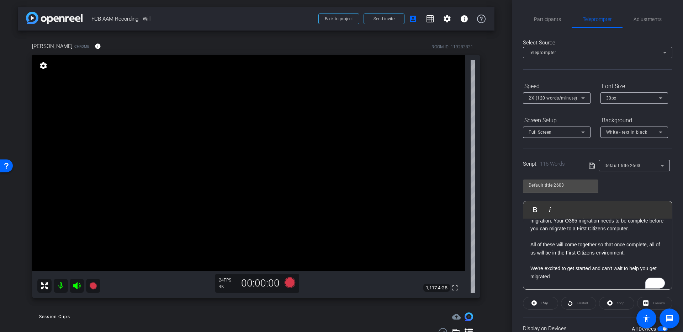
click at [551, 279] on p "​We're excited to get started and can't wait to help you get migrated" at bounding box center [597, 273] width 134 height 16
click at [546, 17] on span "Participants" at bounding box center [547, 19] width 27 height 5
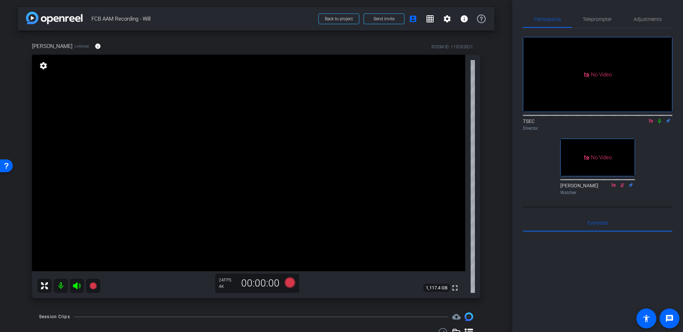
click at [661, 118] on icon at bounding box center [660, 120] width 6 height 5
click at [289, 287] on icon at bounding box center [290, 283] width 11 height 11
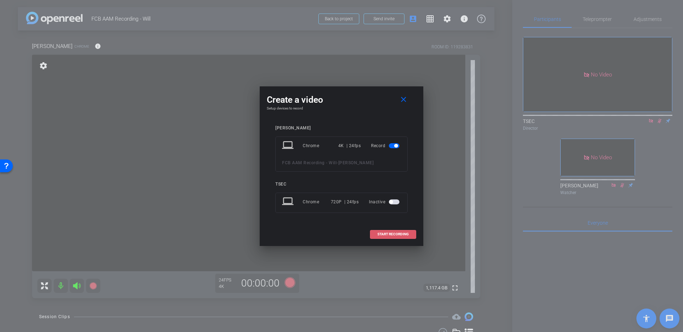
click at [381, 229] on span at bounding box center [393, 234] width 46 height 17
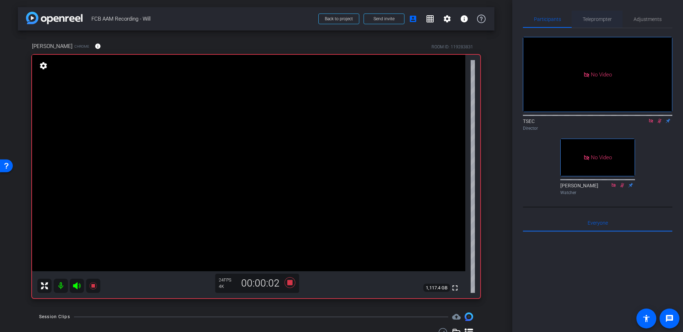
click at [597, 17] on span "Teleprompter" at bounding box center [597, 19] width 29 height 5
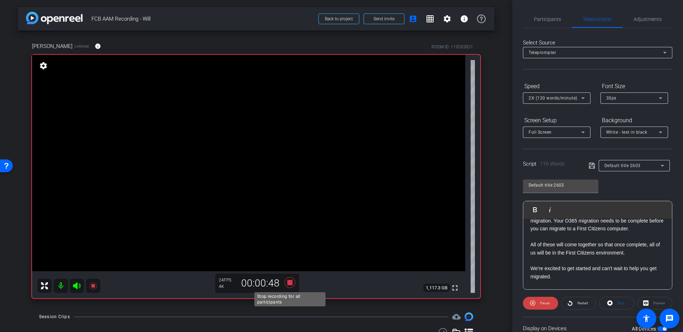
click at [292, 282] on icon at bounding box center [290, 283] width 11 height 11
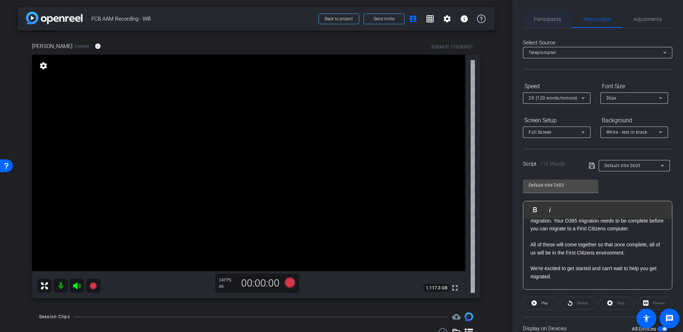
click at [533, 22] on div "Participants" at bounding box center [547, 19] width 49 height 17
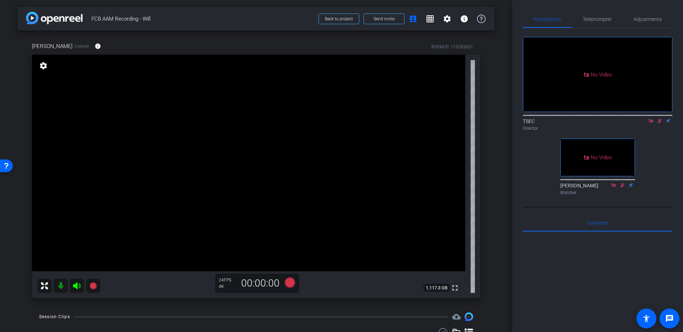
click at [658, 118] on icon at bounding box center [660, 120] width 6 height 5
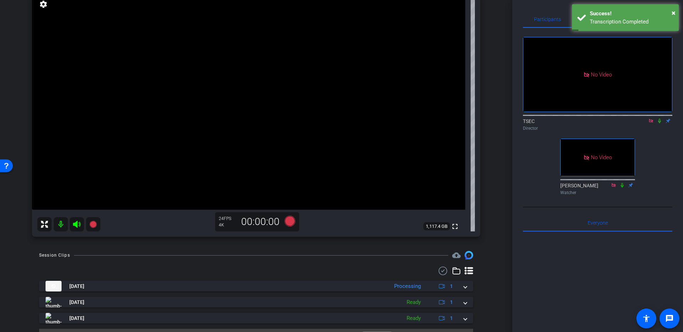
scroll to position [63, 0]
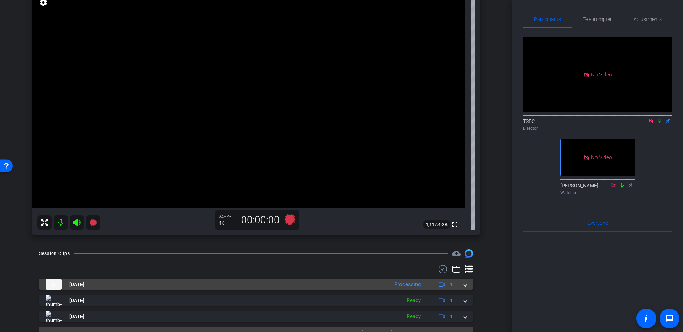
click at [425, 281] on mat-panel-description "Processing 1" at bounding box center [425, 284] width 68 height 11
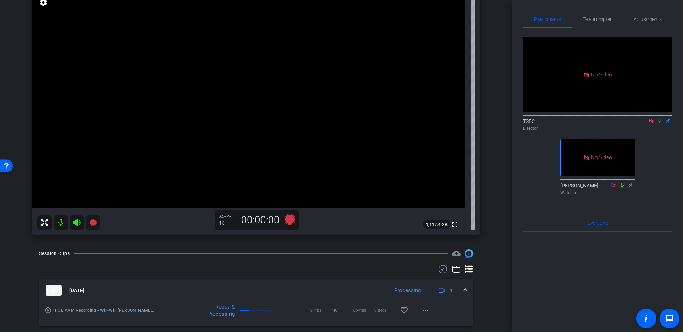
click at [423, 286] on mat-panel-description "Processing 1" at bounding box center [425, 290] width 68 height 11
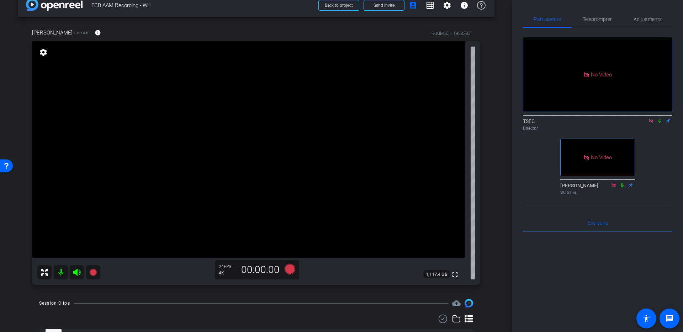
scroll to position [17, 0]
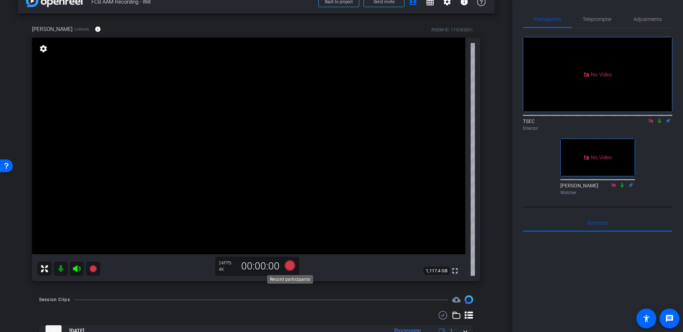
click at [290, 269] on icon at bounding box center [290, 265] width 11 height 11
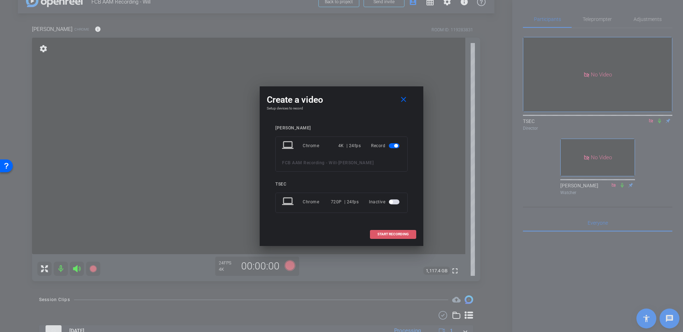
click at [379, 228] on span at bounding box center [393, 234] width 46 height 17
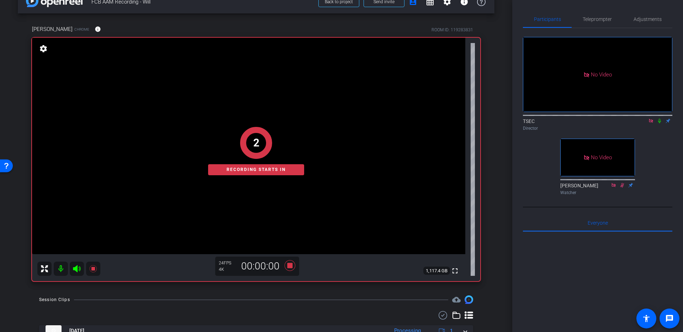
click at [661, 119] on icon at bounding box center [659, 121] width 3 height 5
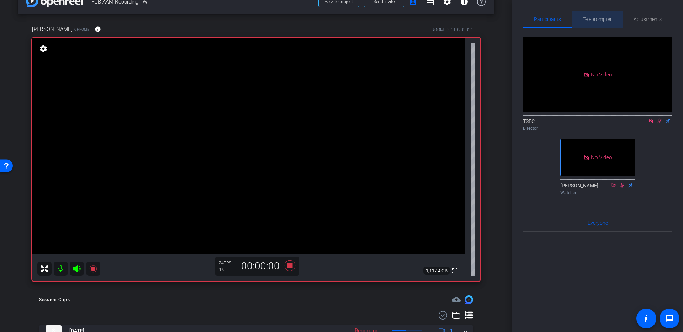
click at [586, 18] on span "Teleprompter" at bounding box center [597, 19] width 29 height 5
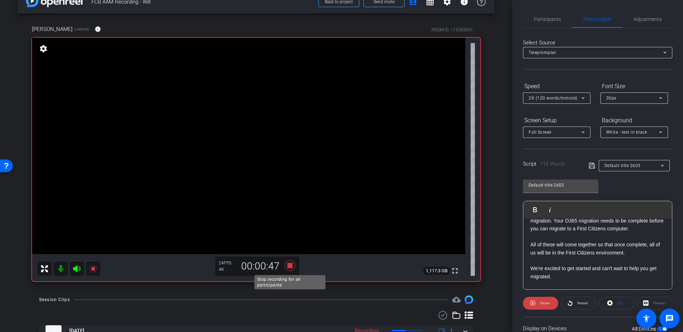
click at [289, 264] on icon at bounding box center [290, 265] width 11 height 11
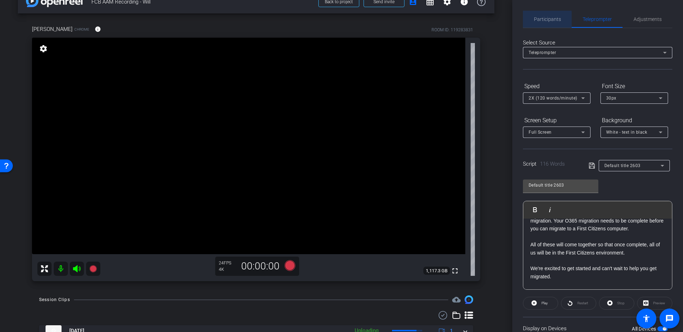
click at [541, 20] on span "Participants" at bounding box center [547, 19] width 27 height 5
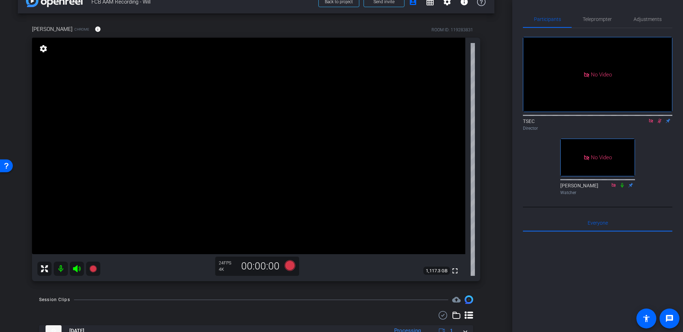
click at [657, 118] on icon at bounding box center [660, 120] width 6 height 5
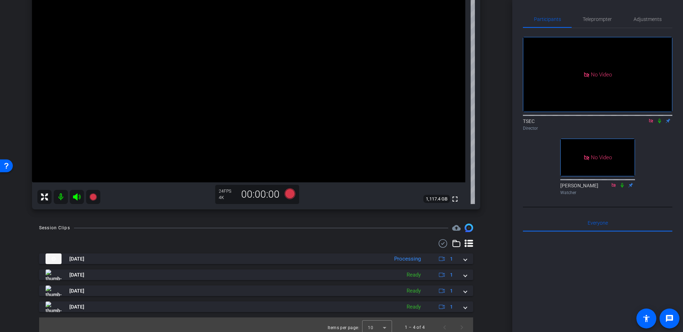
scroll to position [94, 0]
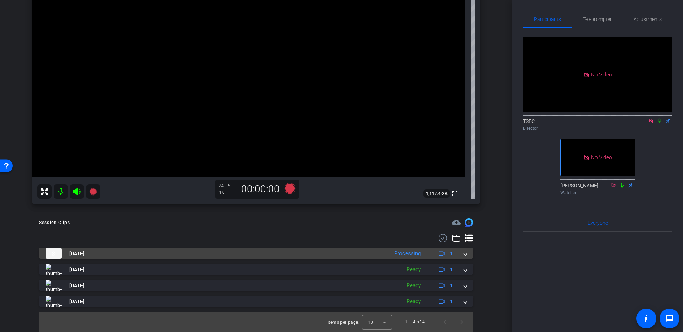
click at [430, 255] on mat-panel-description "Processing 1" at bounding box center [425, 253] width 68 height 11
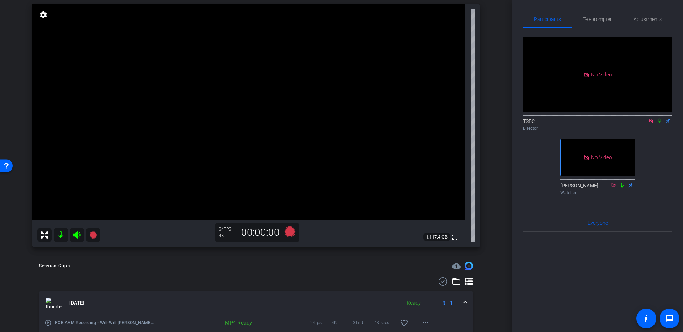
scroll to position [41, 0]
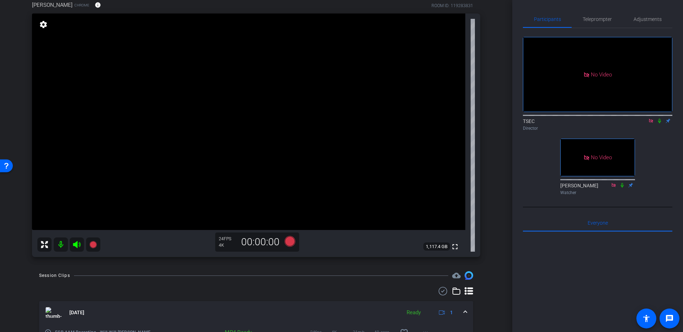
click at [651, 118] on icon at bounding box center [651, 120] width 6 height 5
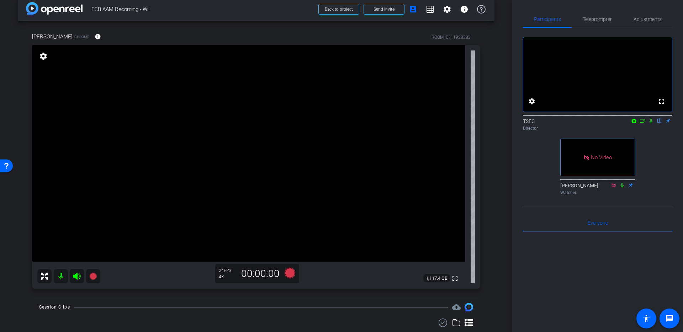
scroll to position [6, 0]
